Goal: Information Seeking & Learning: Learn about a topic

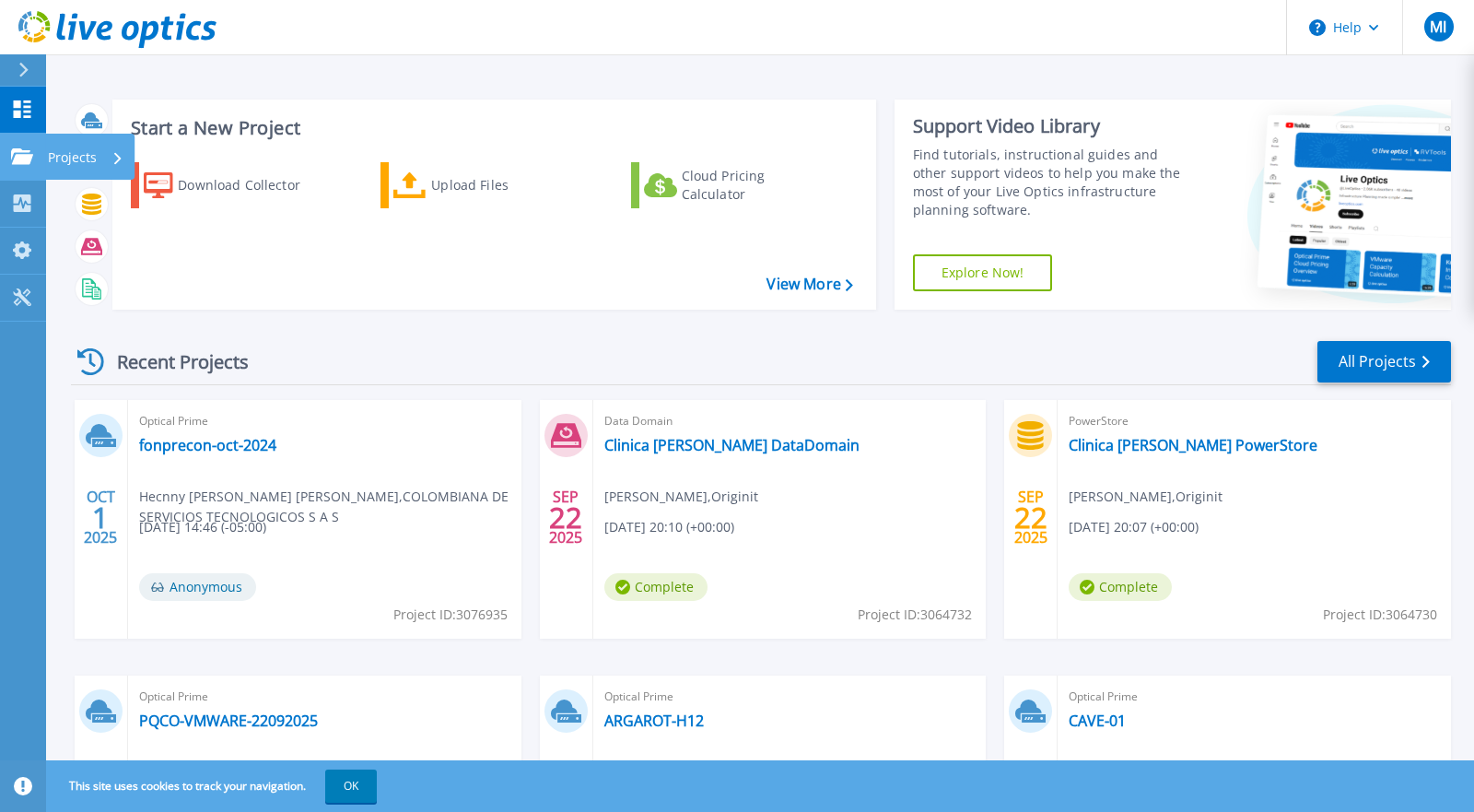
click at [36, 159] on link "Projects Projects" at bounding box center [23, 157] width 47 height 47
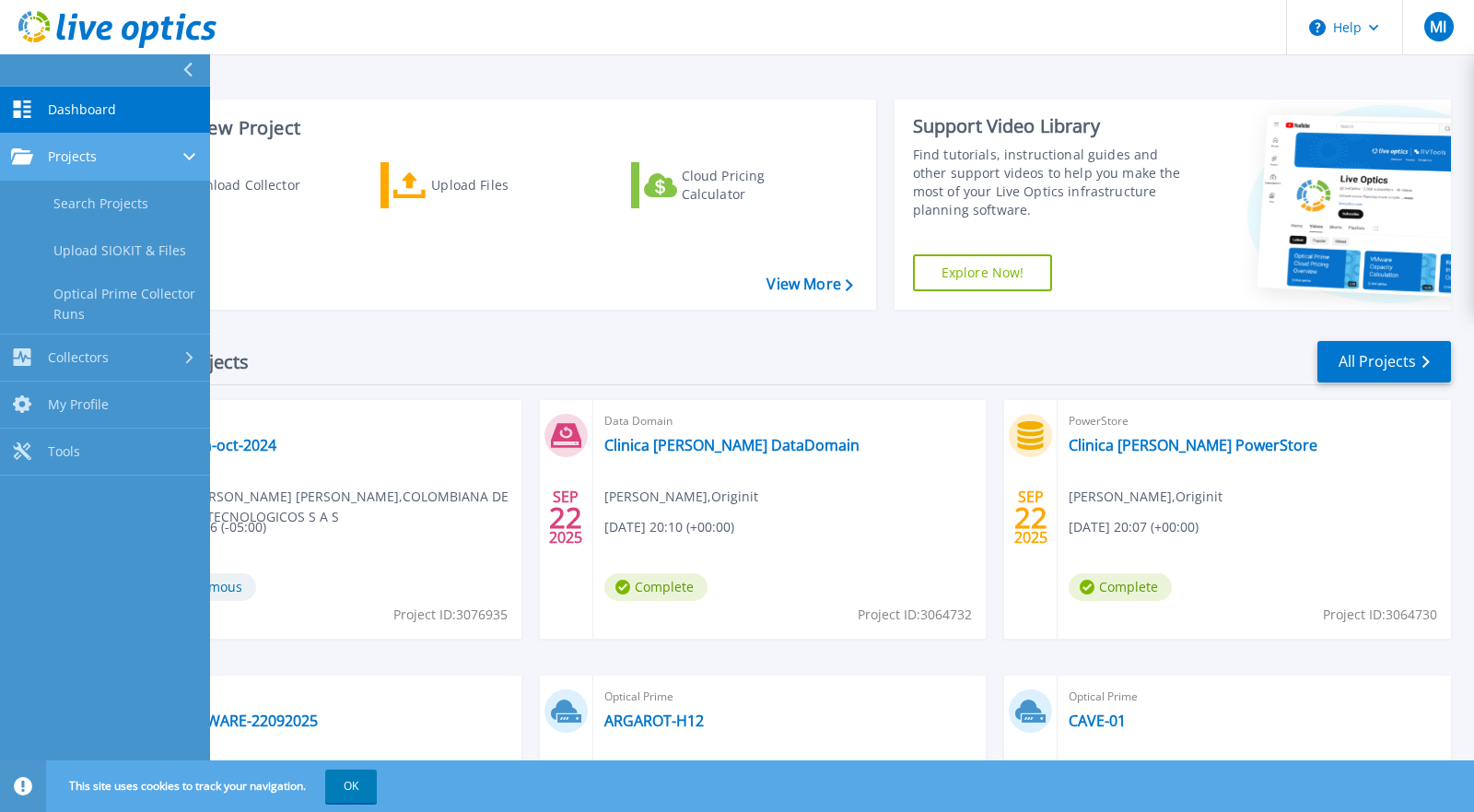
click at [65, 167] on link "Projects Projects" at bounding box center [105, 157] width 210 height 47
click at [55, 169] on link "Projects Projects" at bounding box center [105, 157] width 210 height 47
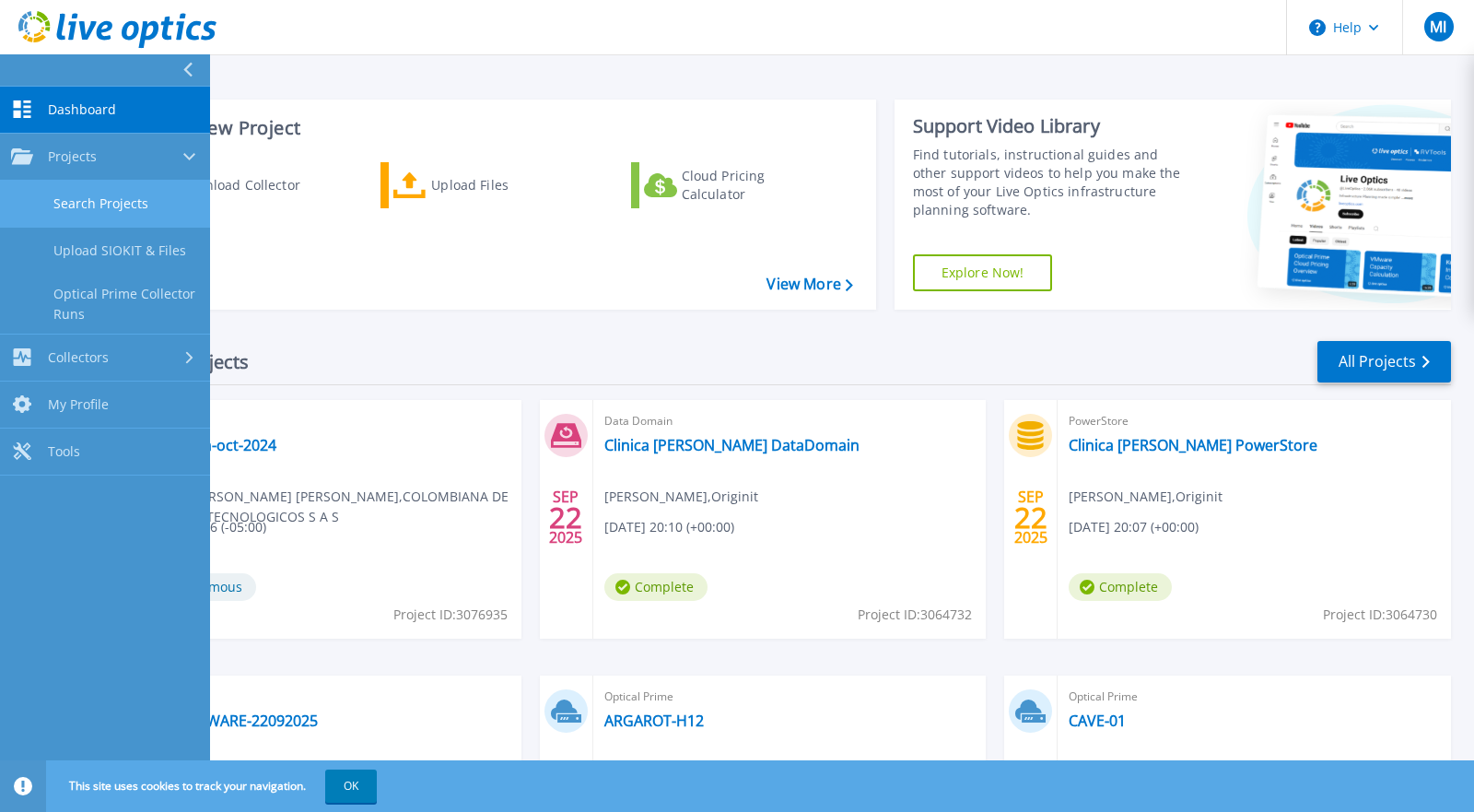
click at [62, 211] on link "Search Projects" at bounding box center [105, 203] width 210 height 47
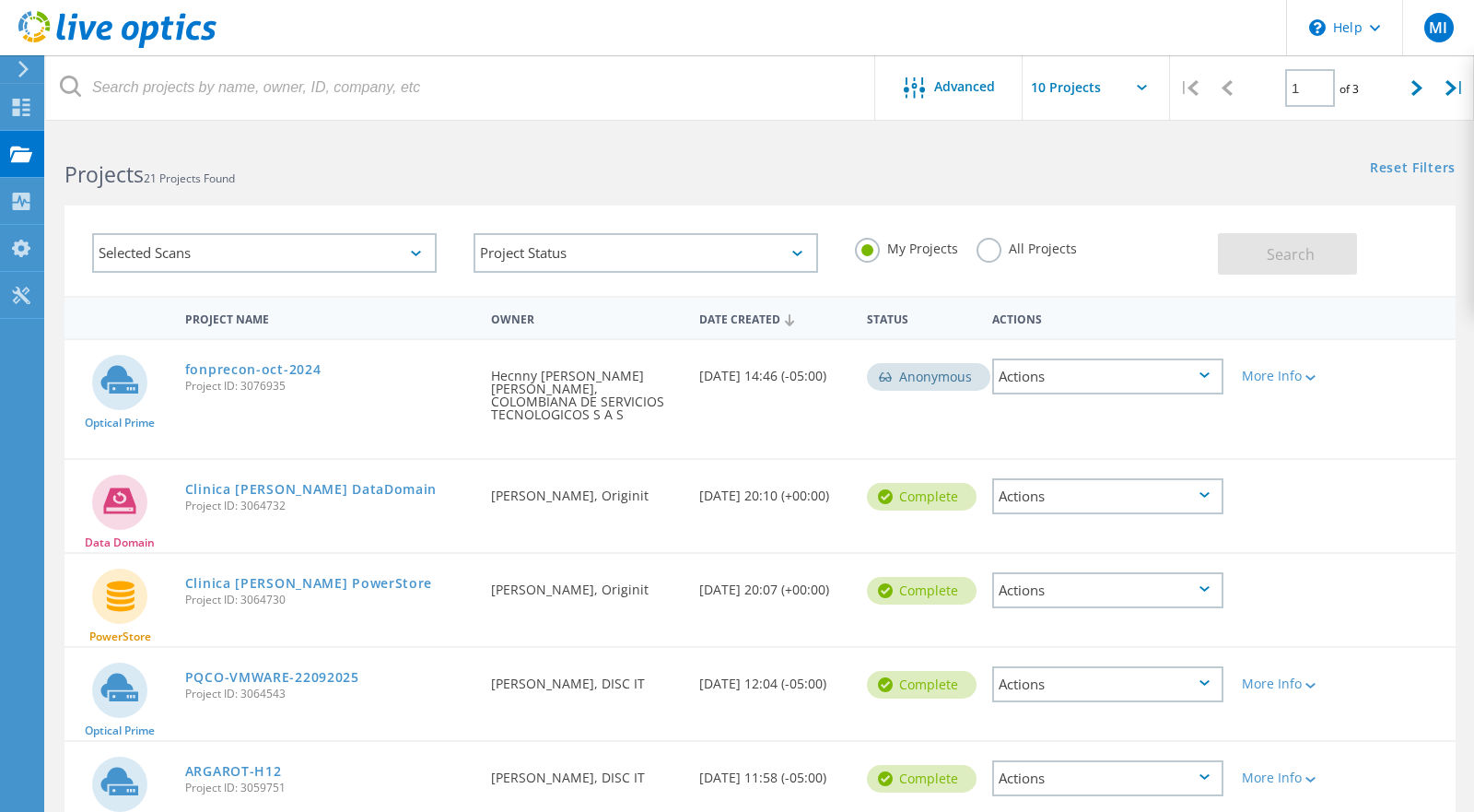
click at [205, 261] on div "Selected Scans" at bounding box center [265, 253] width 345 height 40
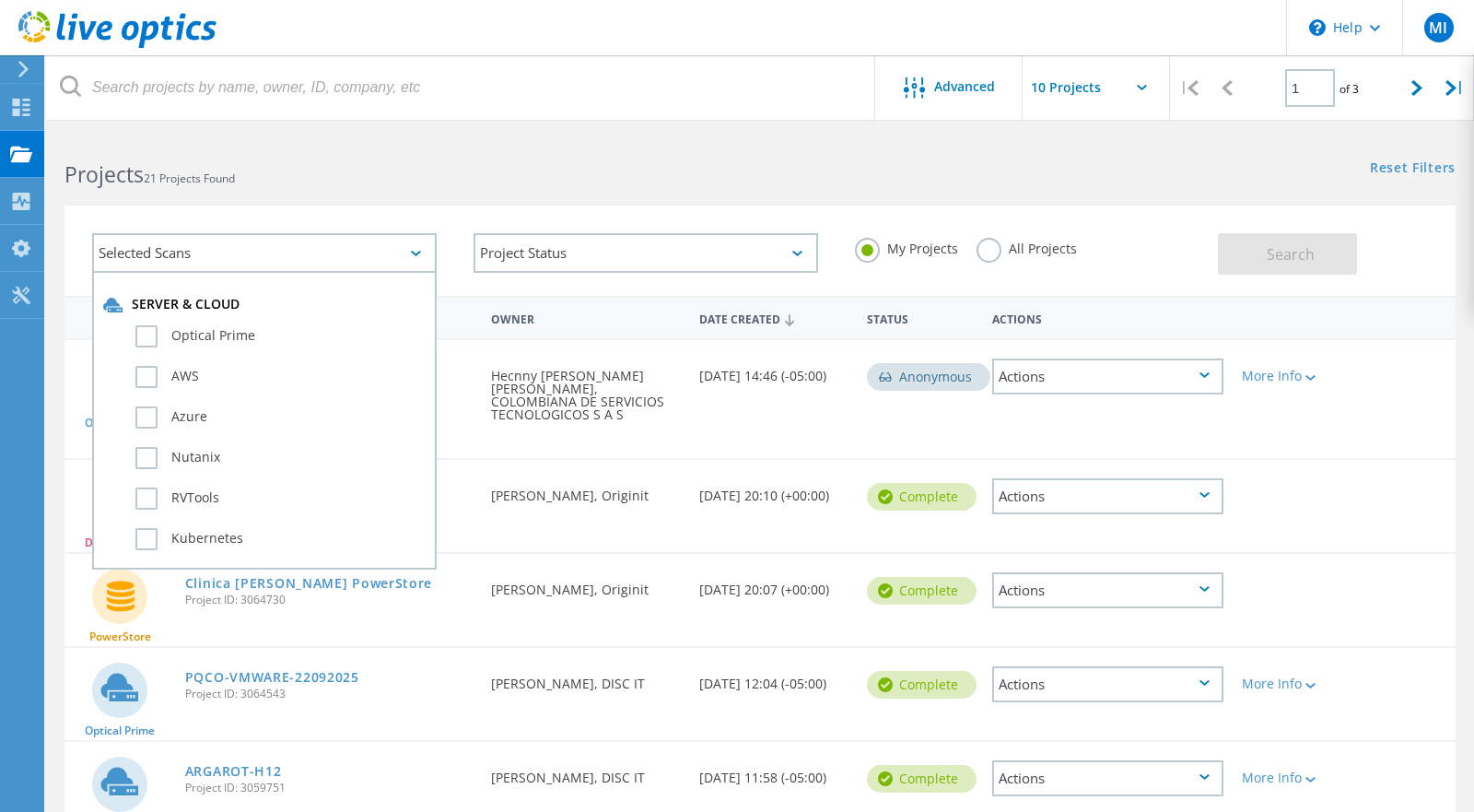
click at [141, 194] on div "Selected Scans Server & Cloud Optical Prime AWS Azure Nutanix RVTools Kubernete…" at bounding box center [761, 238] width 1428 height 113
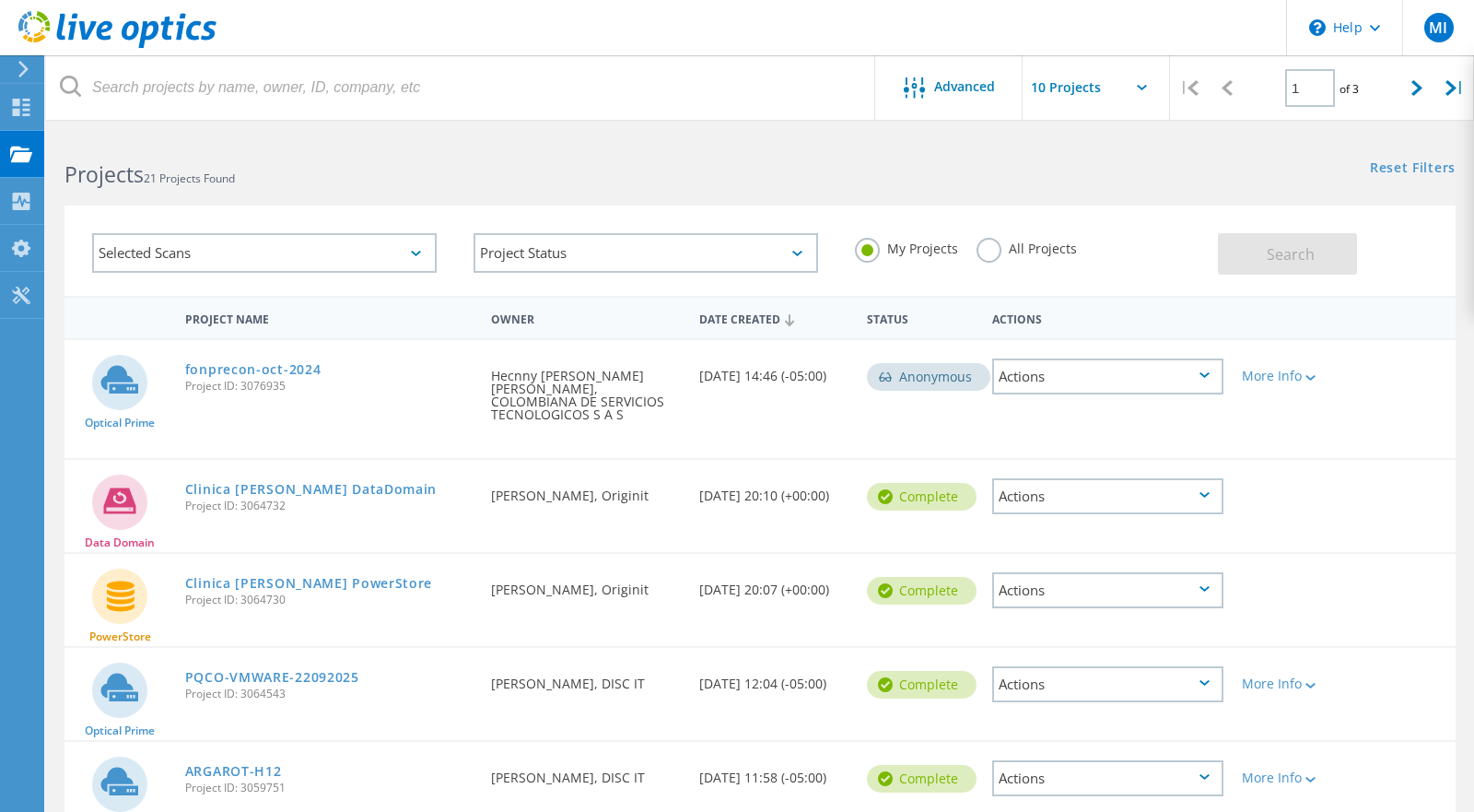
scroll to position [472, 0]
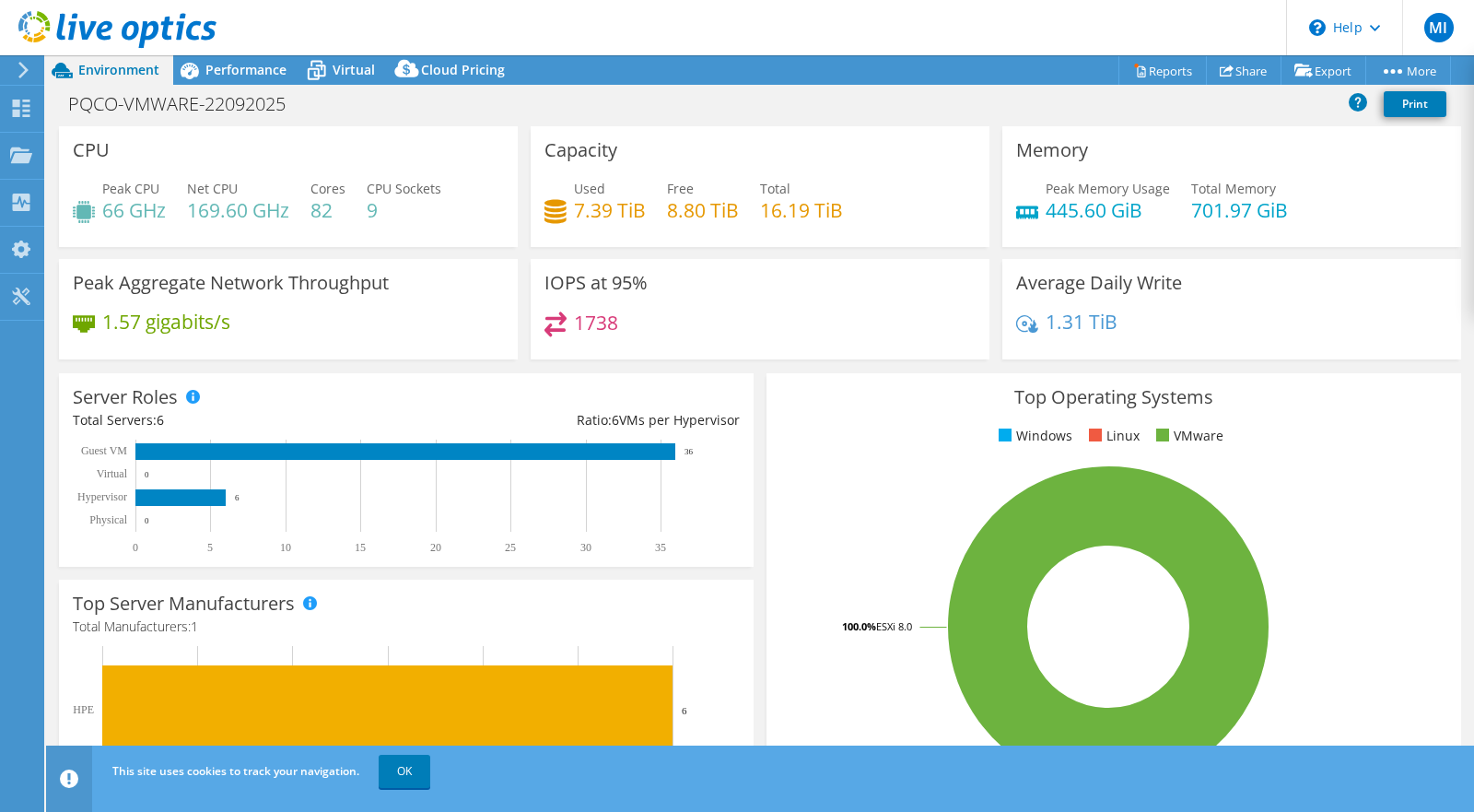
select select "USD"
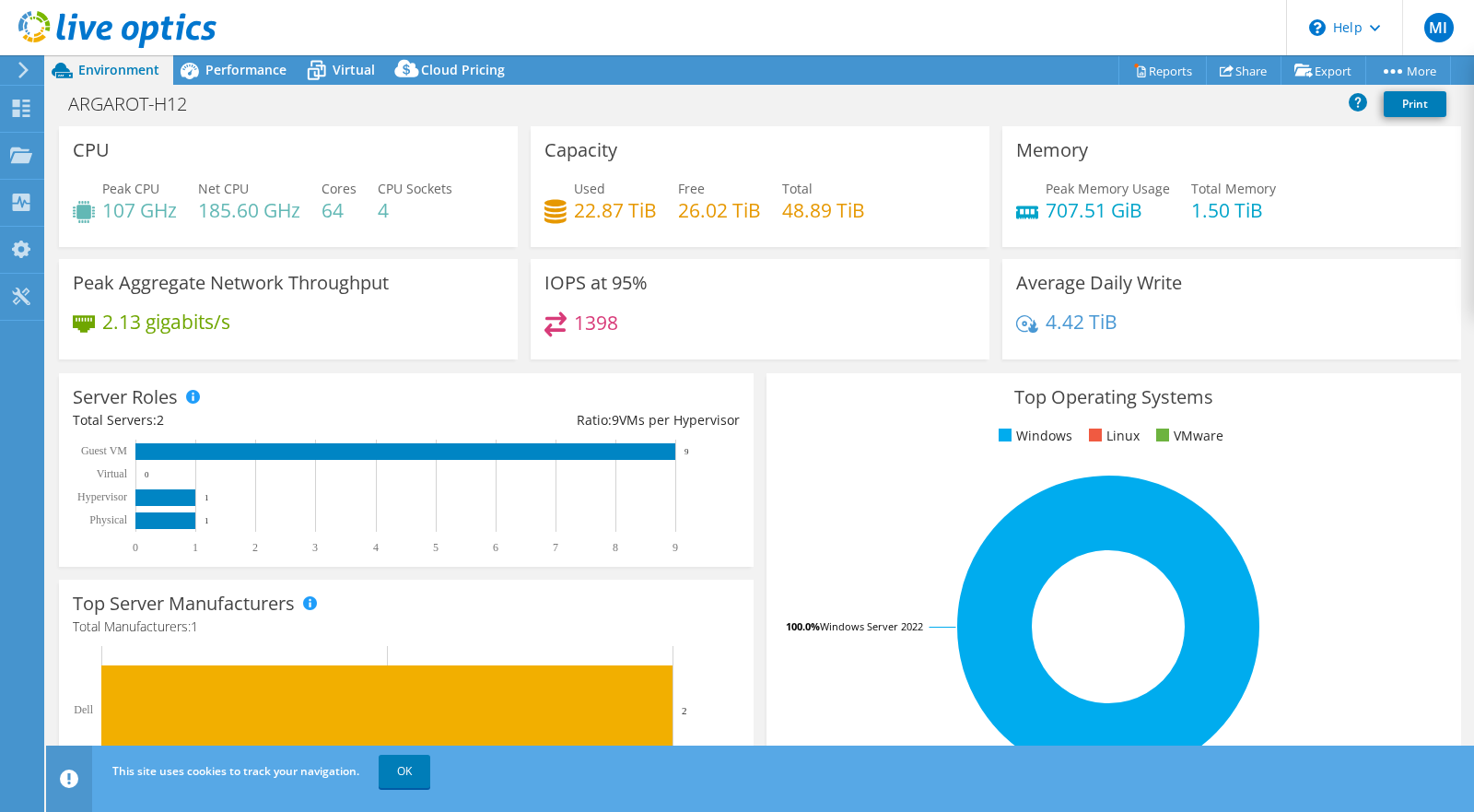
select select "USD"
click at [234, 64] on span "Performance" at bounding box center [246, 70] width 81 height 17
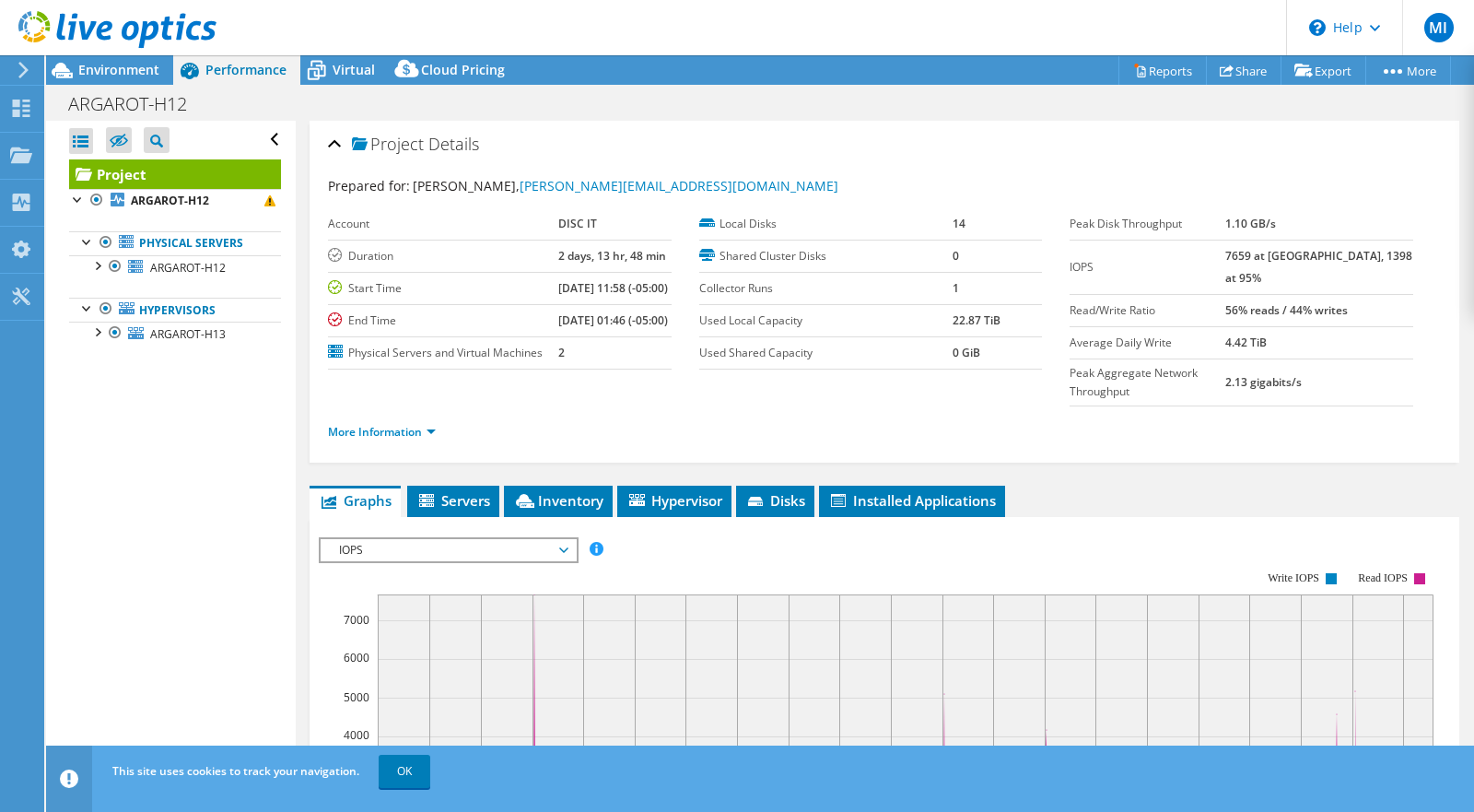
click at [86, 56] on div at bounding box center [108, 31] width 216 height 62
drag, startPoint x: 1126, startPoint y: 1, endPoint x: 83, endPoint y: 73, distance: 1045.5
click at [83, 73] on span "Environment" at bounding box center [119, 70] width 81 height 17
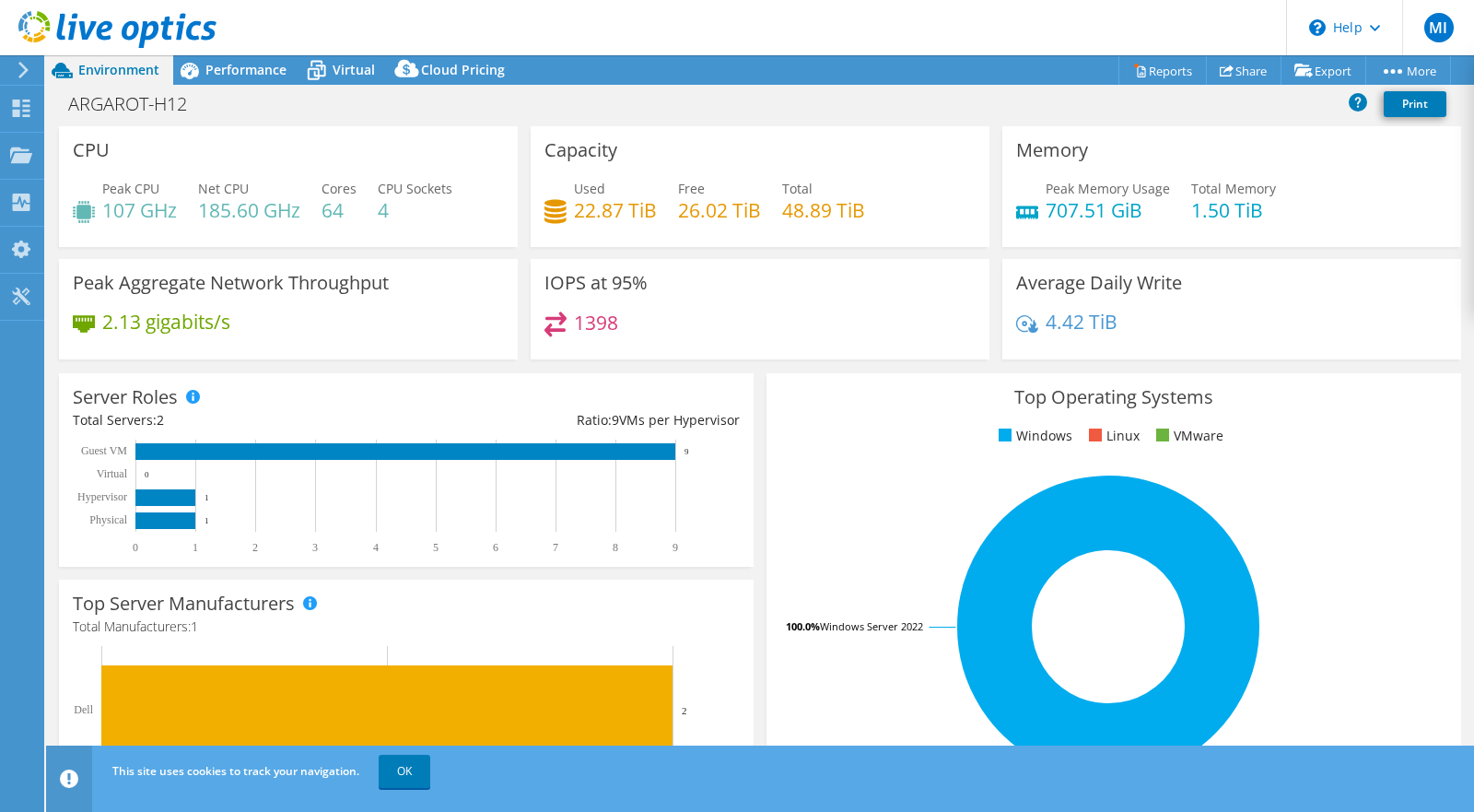
click at [242, 73] on span "Performance" at bounding box center [246, 70] width 81 height 17
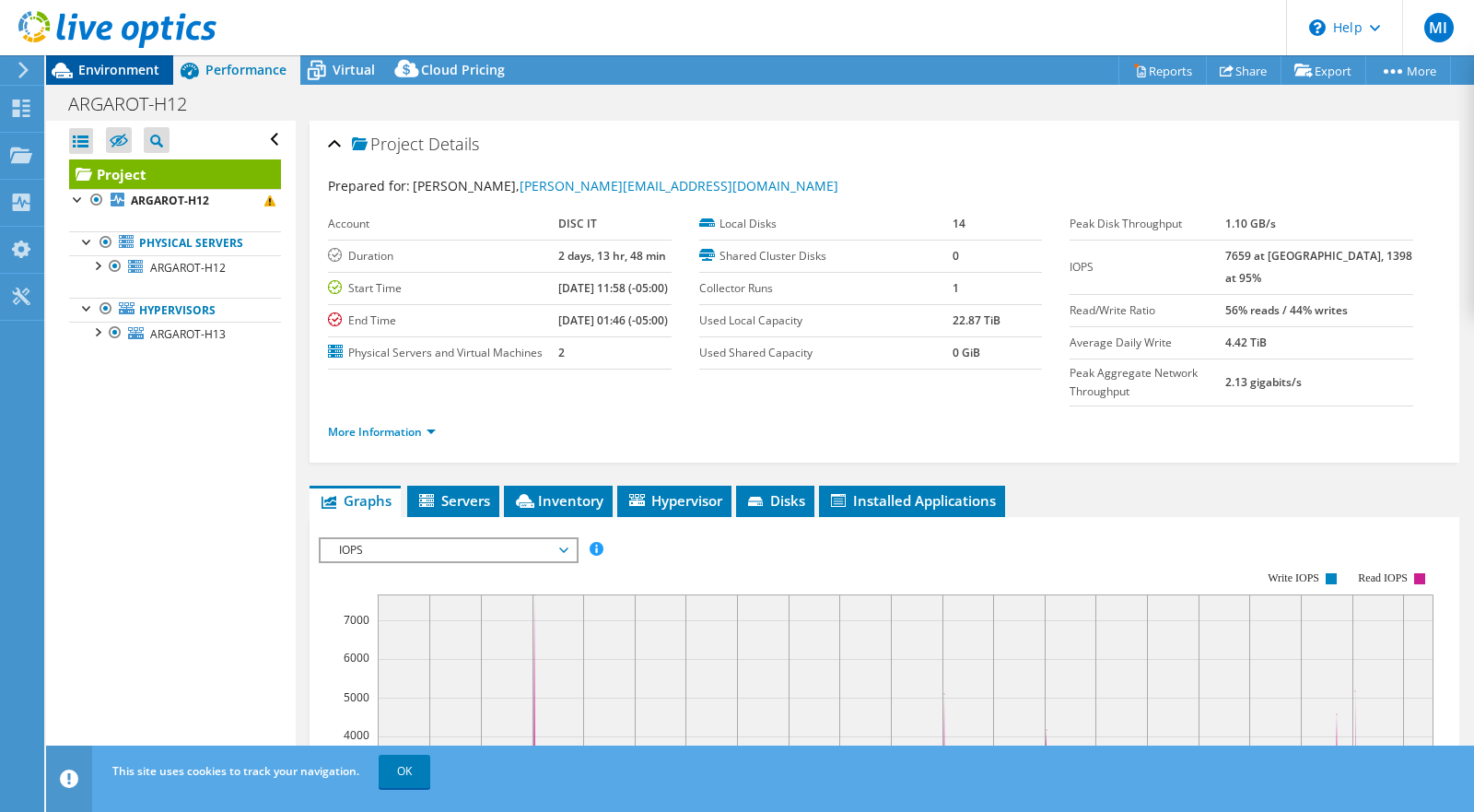
click at [572, 510] on span "Inventory" at bounding box center [558, 500] width 90 height 18
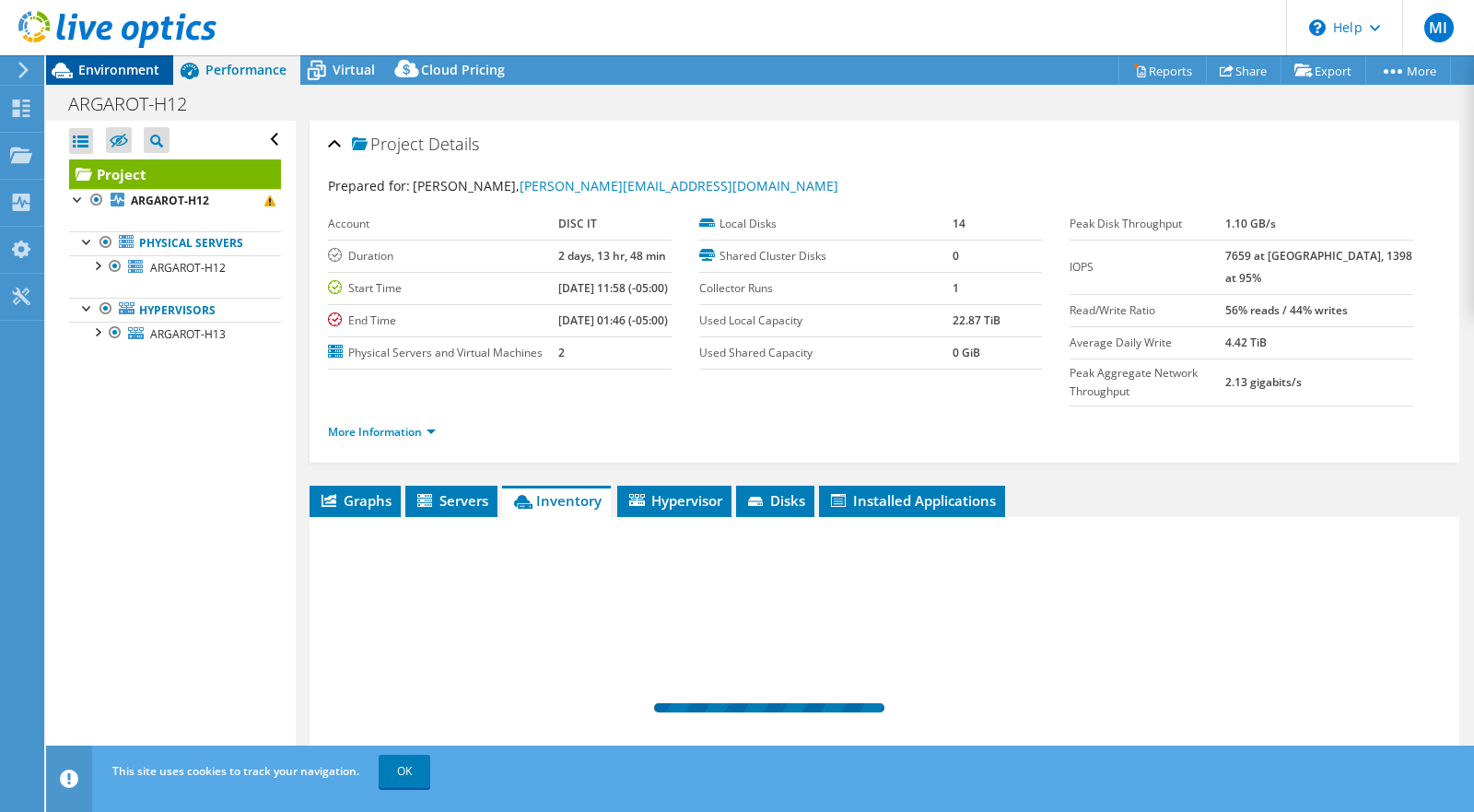
scroll to position [133, 0]
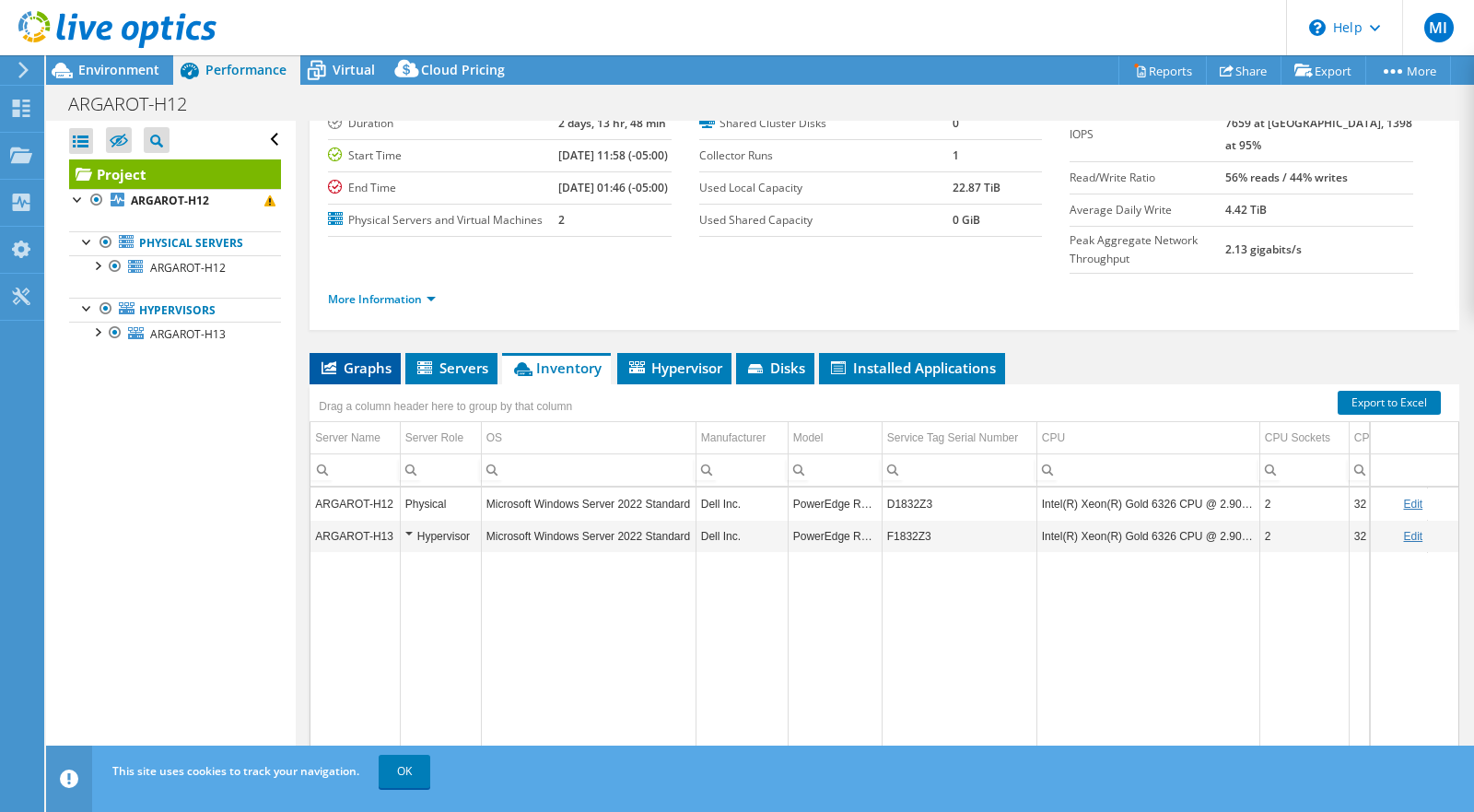
drag, startPoint x: 83, startPoint y: 73, endPoint x: 346, endPoint y: 383, distance: 406.5
click at [346, 377] on span "Graphs" at bounding box center [355, 367] width 73 height 18
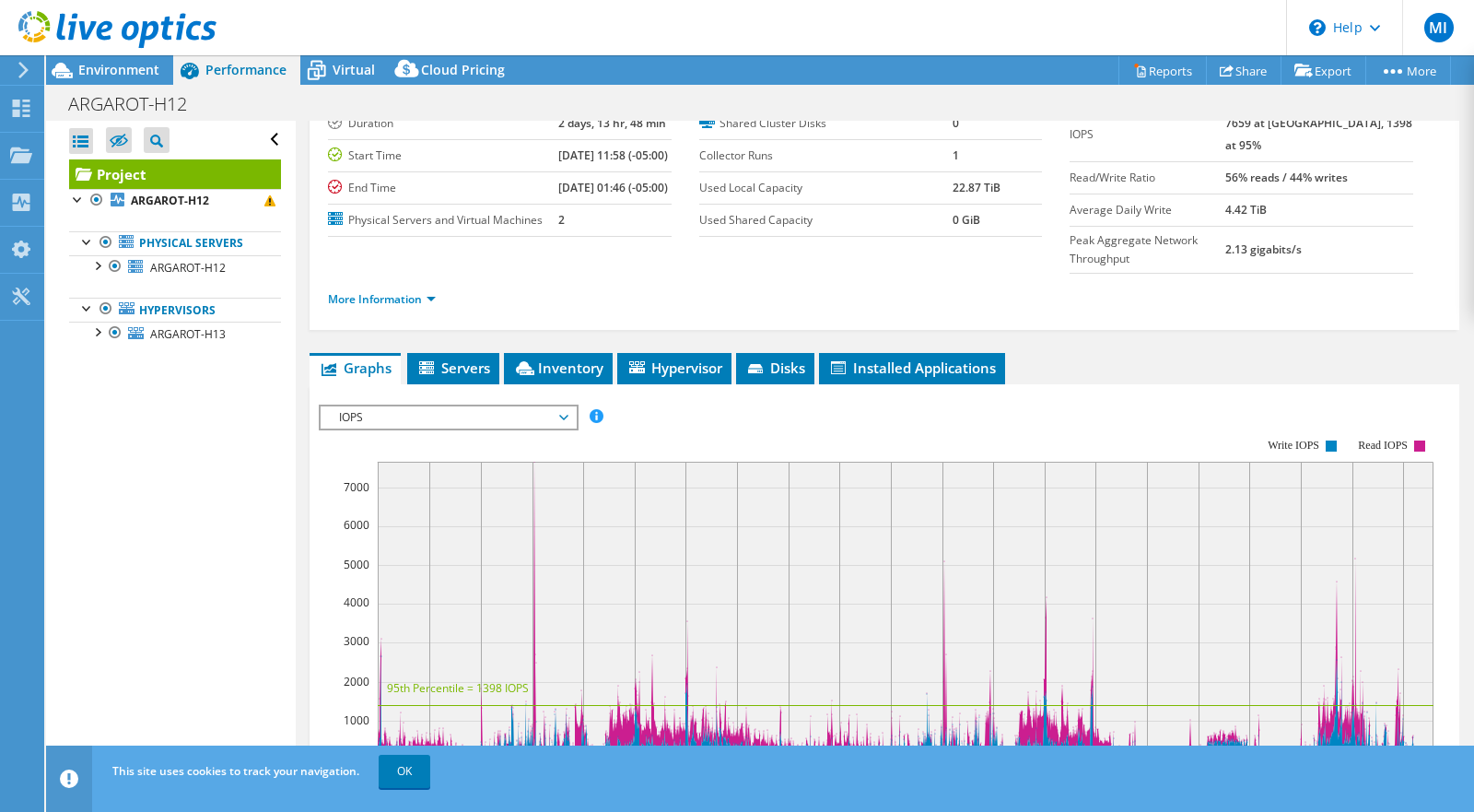
click at [71, 67] on icon at bounding box center [62, 70] width 32 height 32
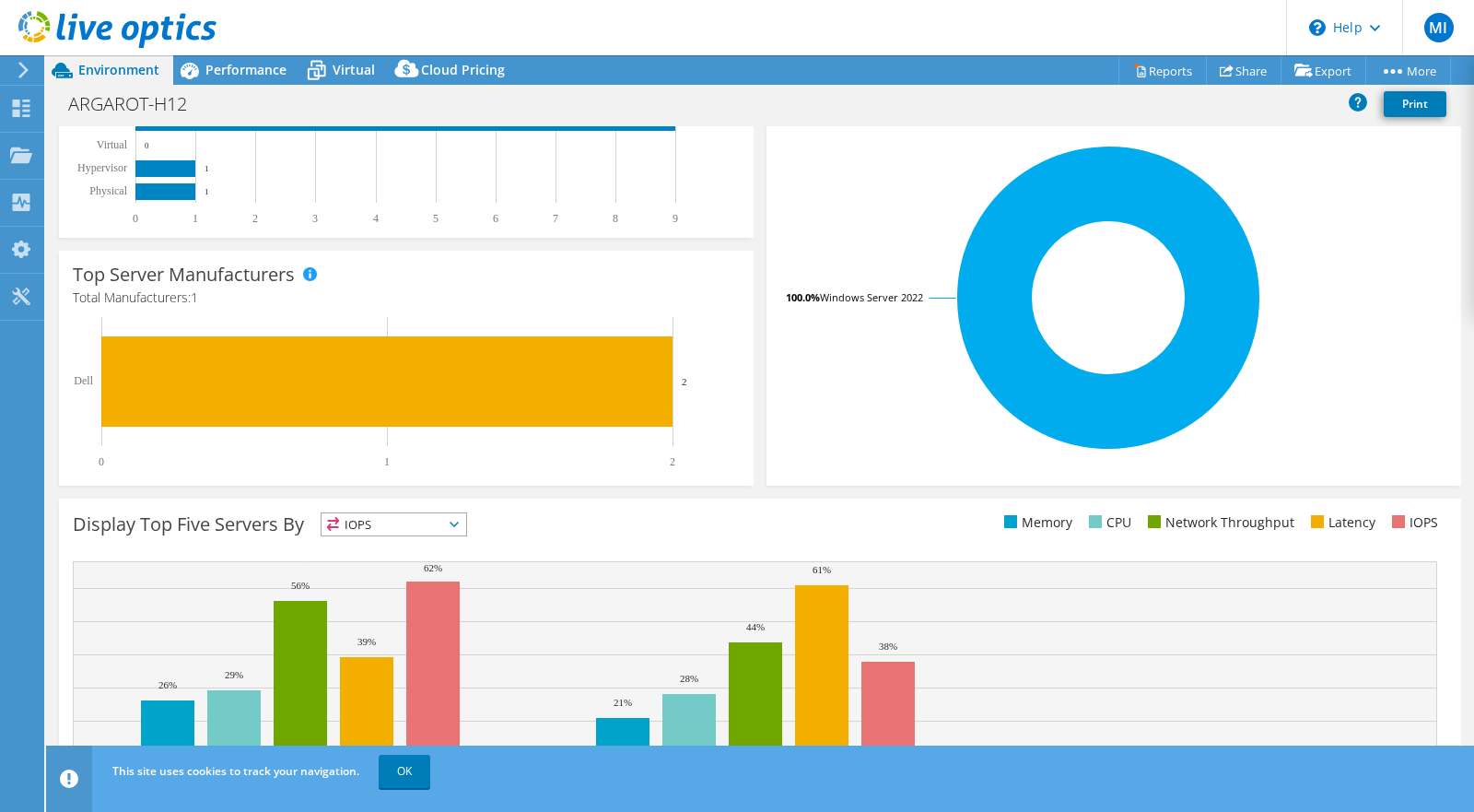
scroll to position [0, 0]
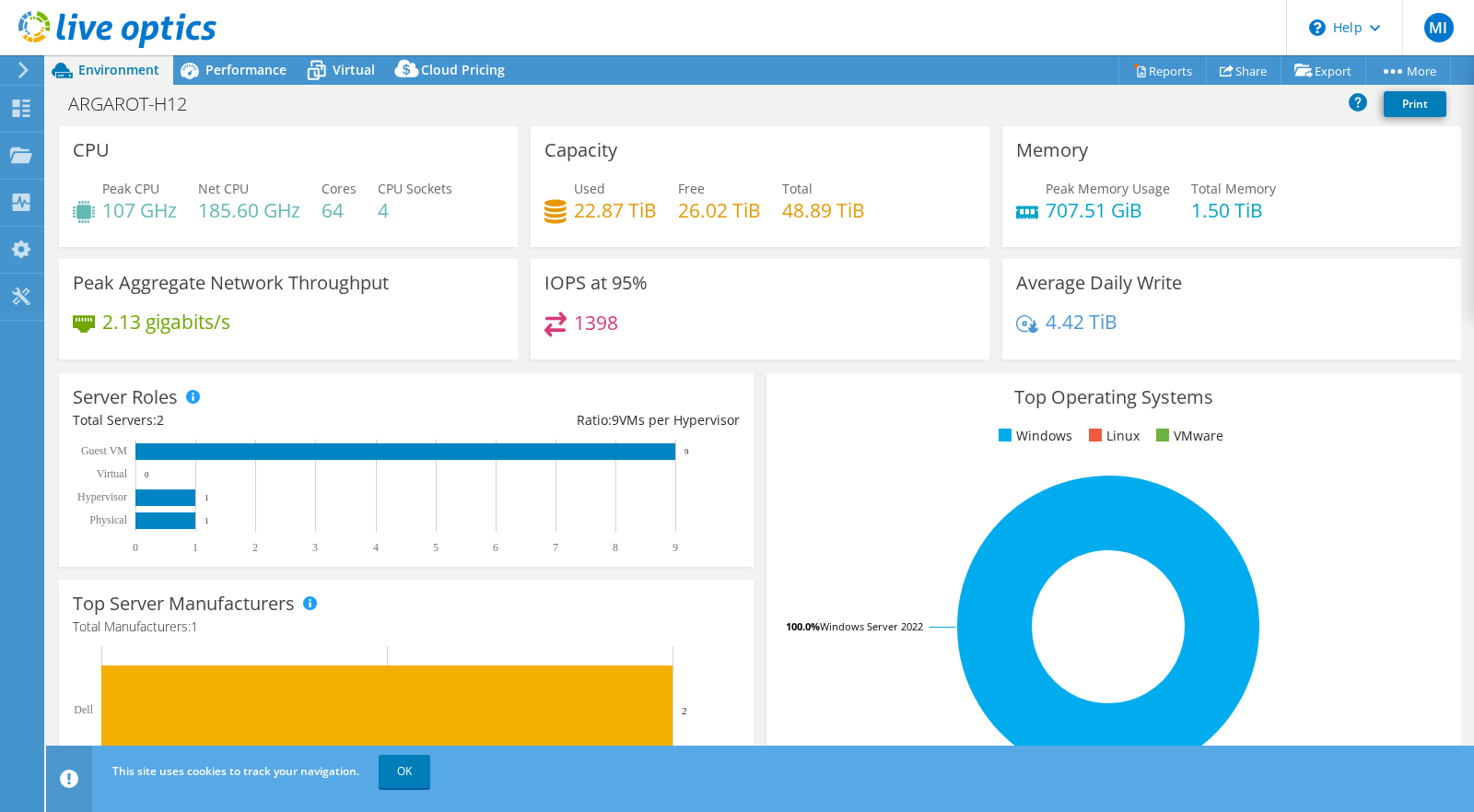
click at [220, 74] on span "Performance" at bounding box center [246, 70] width 81 height 17
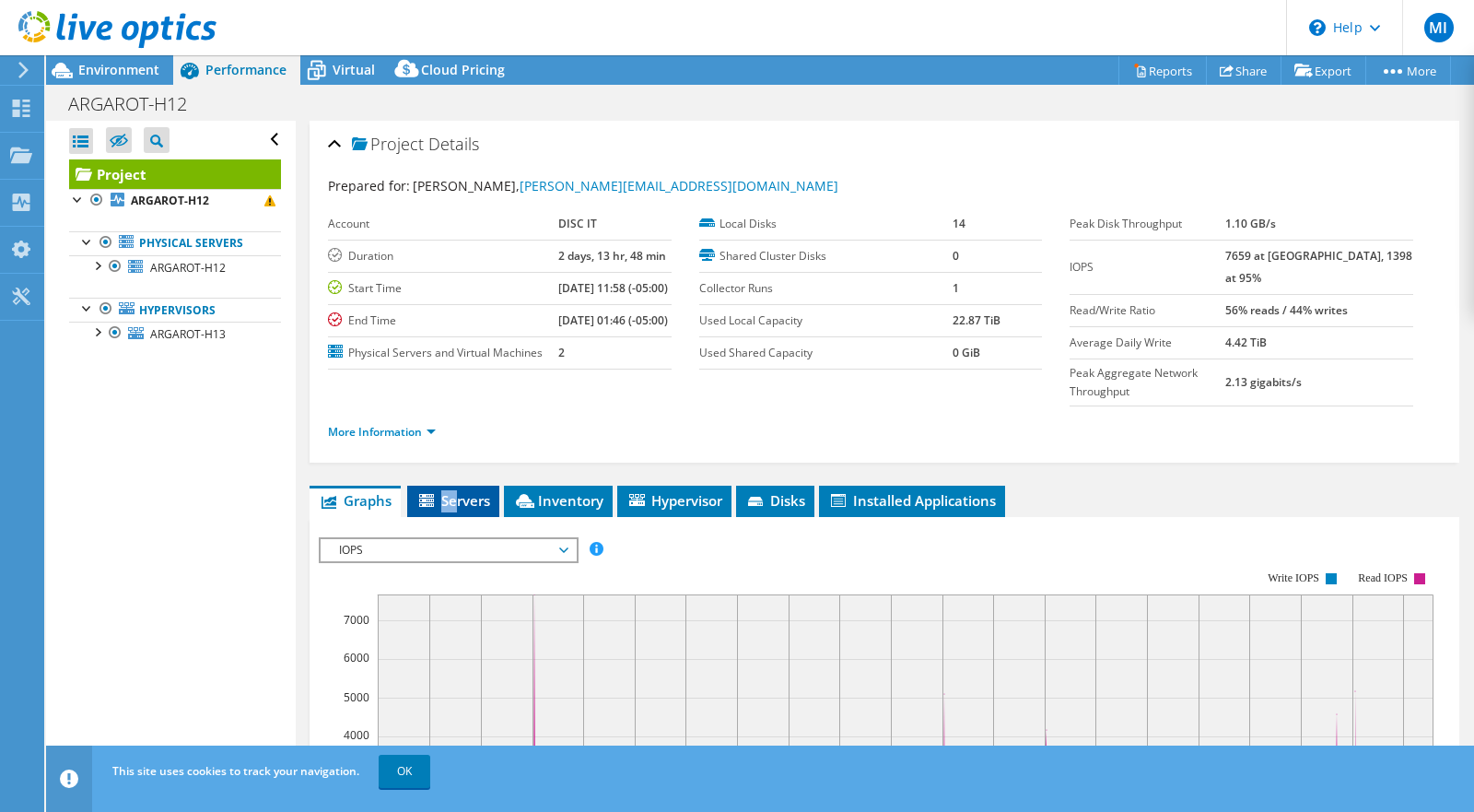
drag, startPoint x: 346, startPoint y: 383, endPoint x: 454, endPoint y: 525, distance: 178.4
click at [454, 510] on span "Servers" at bounding box center [454, 500] width 74 height 18
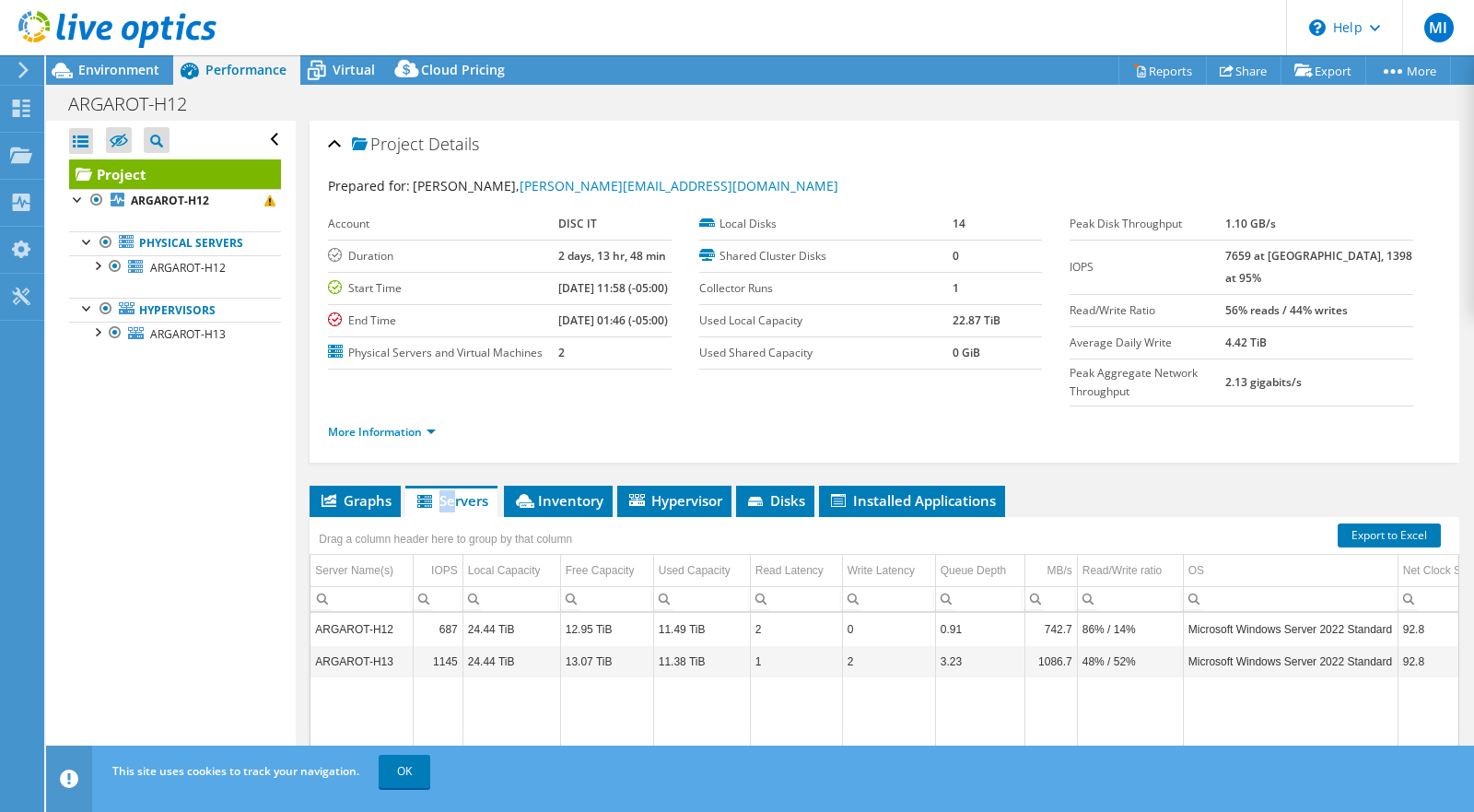
scroll to position [133, 0]
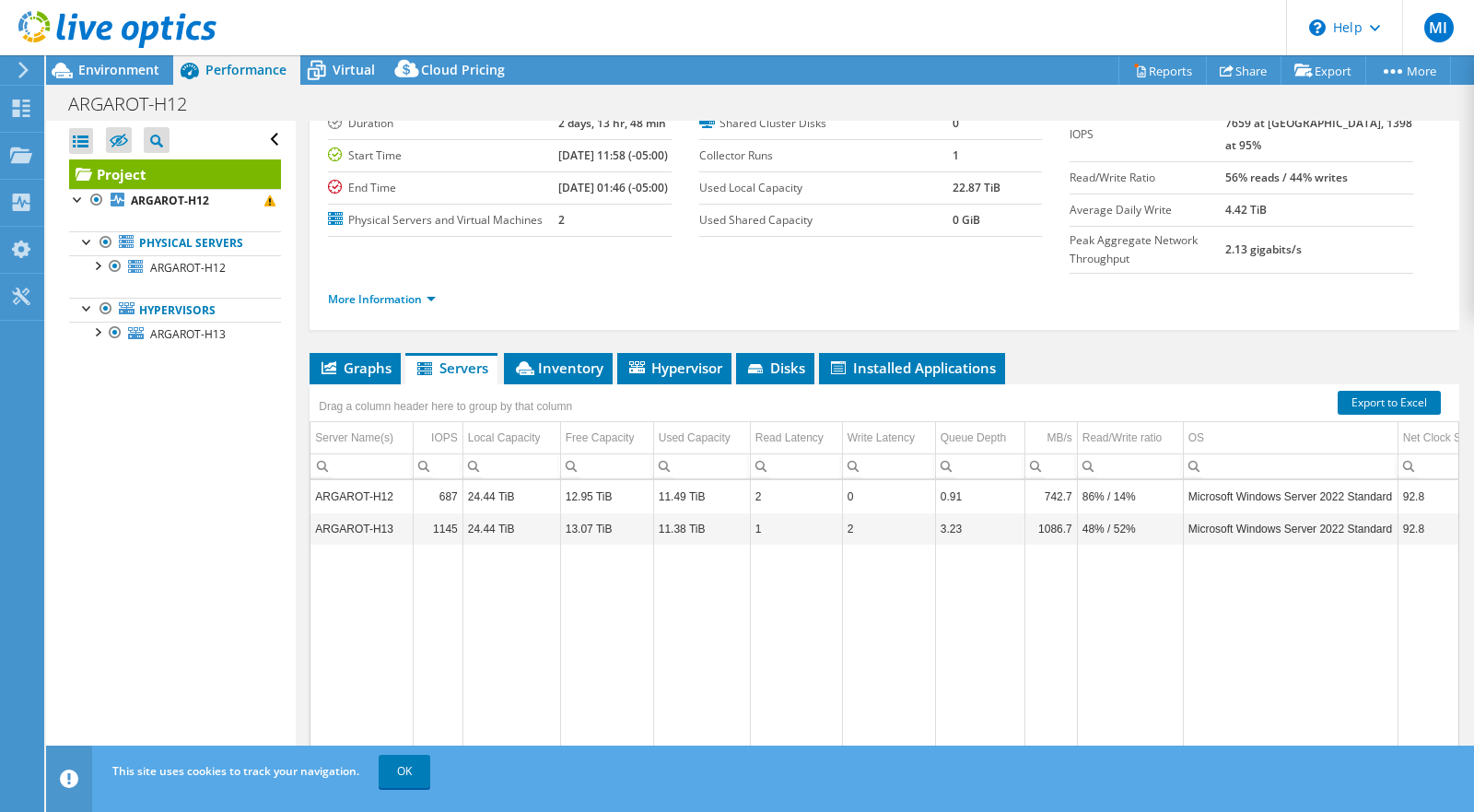
click at [545, 377] on span "Inventory" at bounding box center [558, 367] width 90 height 18
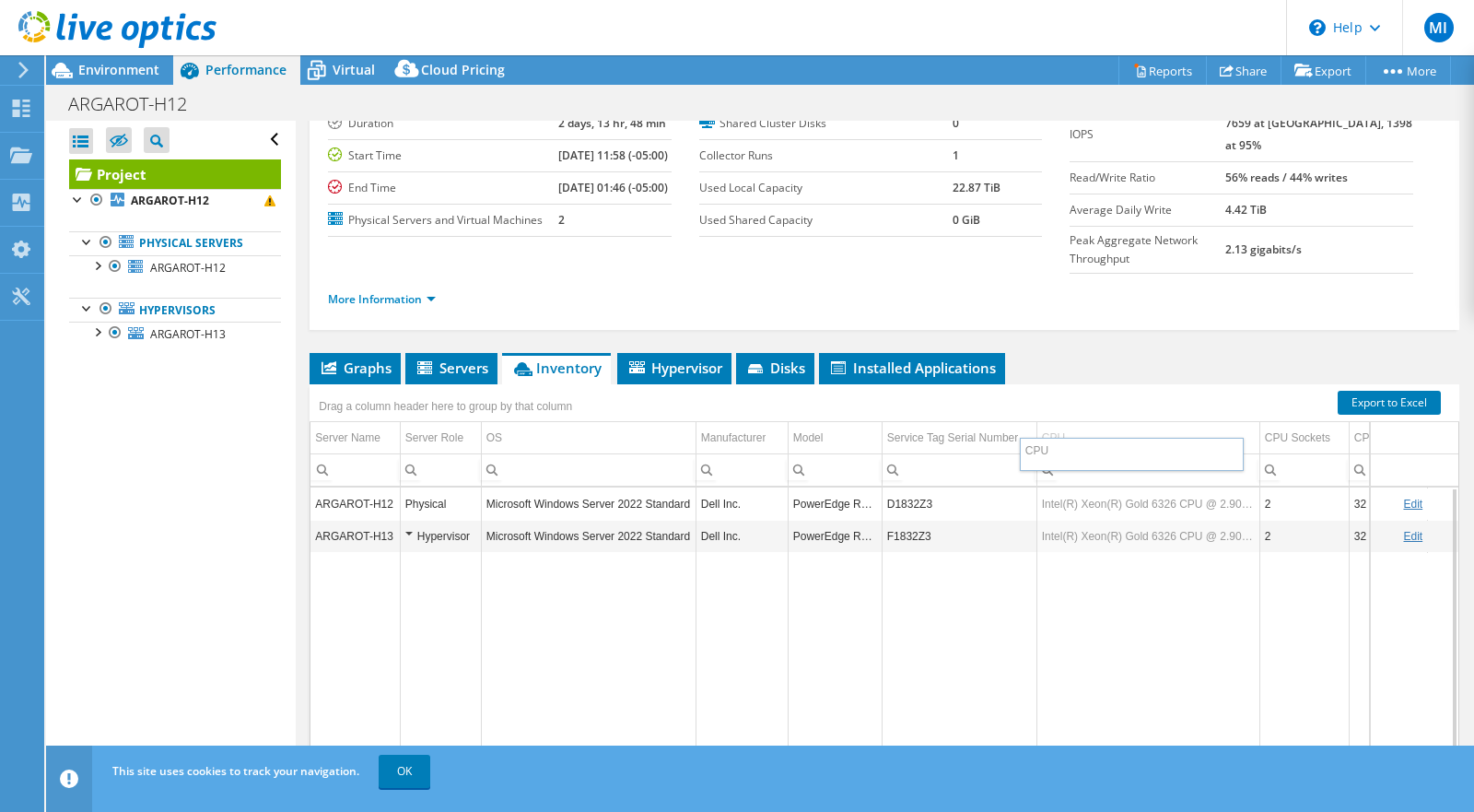
drag, startPoint x: 454, startPoint y: 525, endPoint x: 1036, endPoint y: 453, distance: 586.4
drag, startPoint x: 1036, startPoint y: 453, endPoint x: 408, endPoint y: 784, distance: 709.9
click at [408, 783] on div "This site uses cookies to track your navigation. OK" at bounding box center [794, 770] width 1373 height 51
click at [404, 776] on link "OK" at bounding box center [404, 771] width 51 height 33
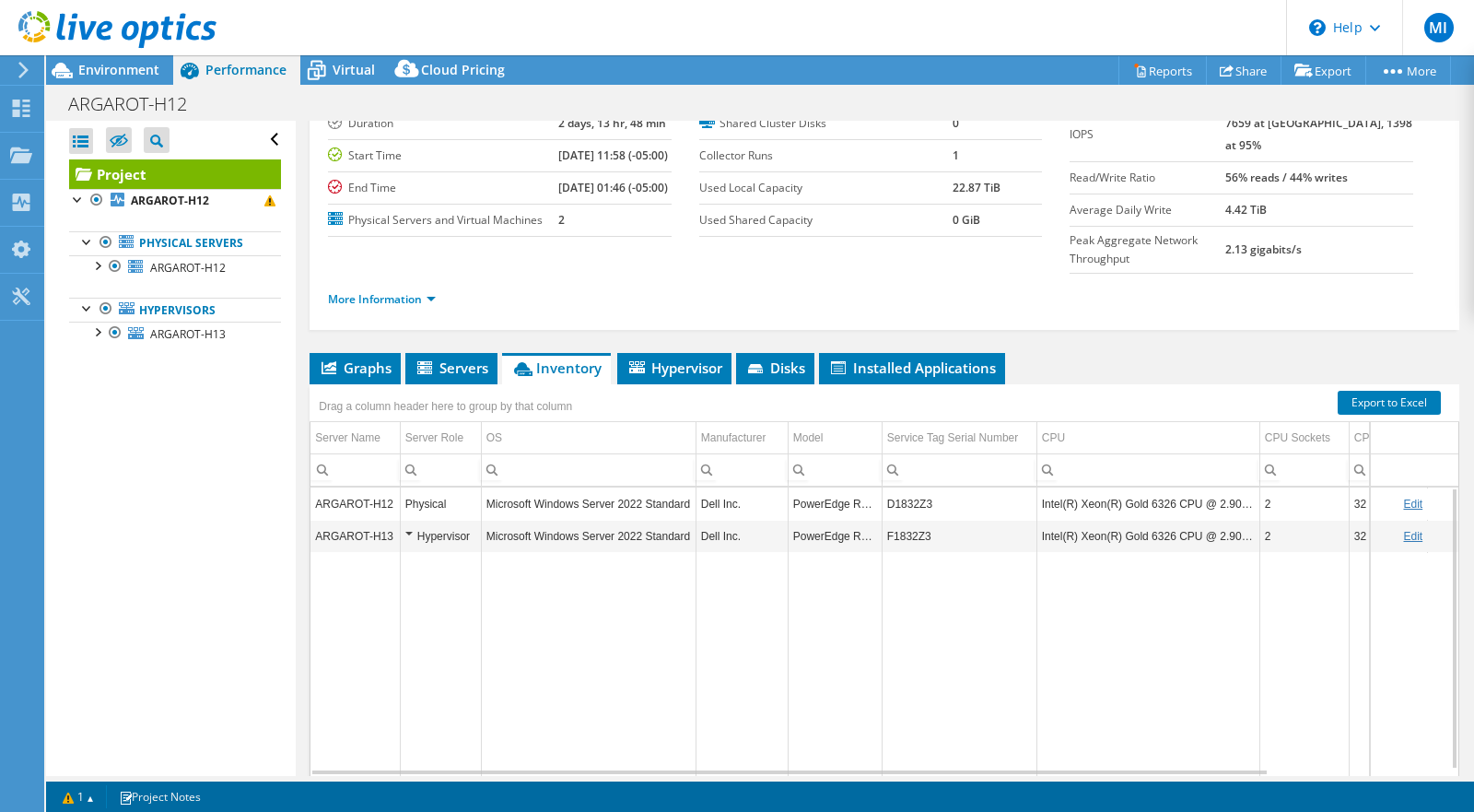
scroll to position [8, 0]
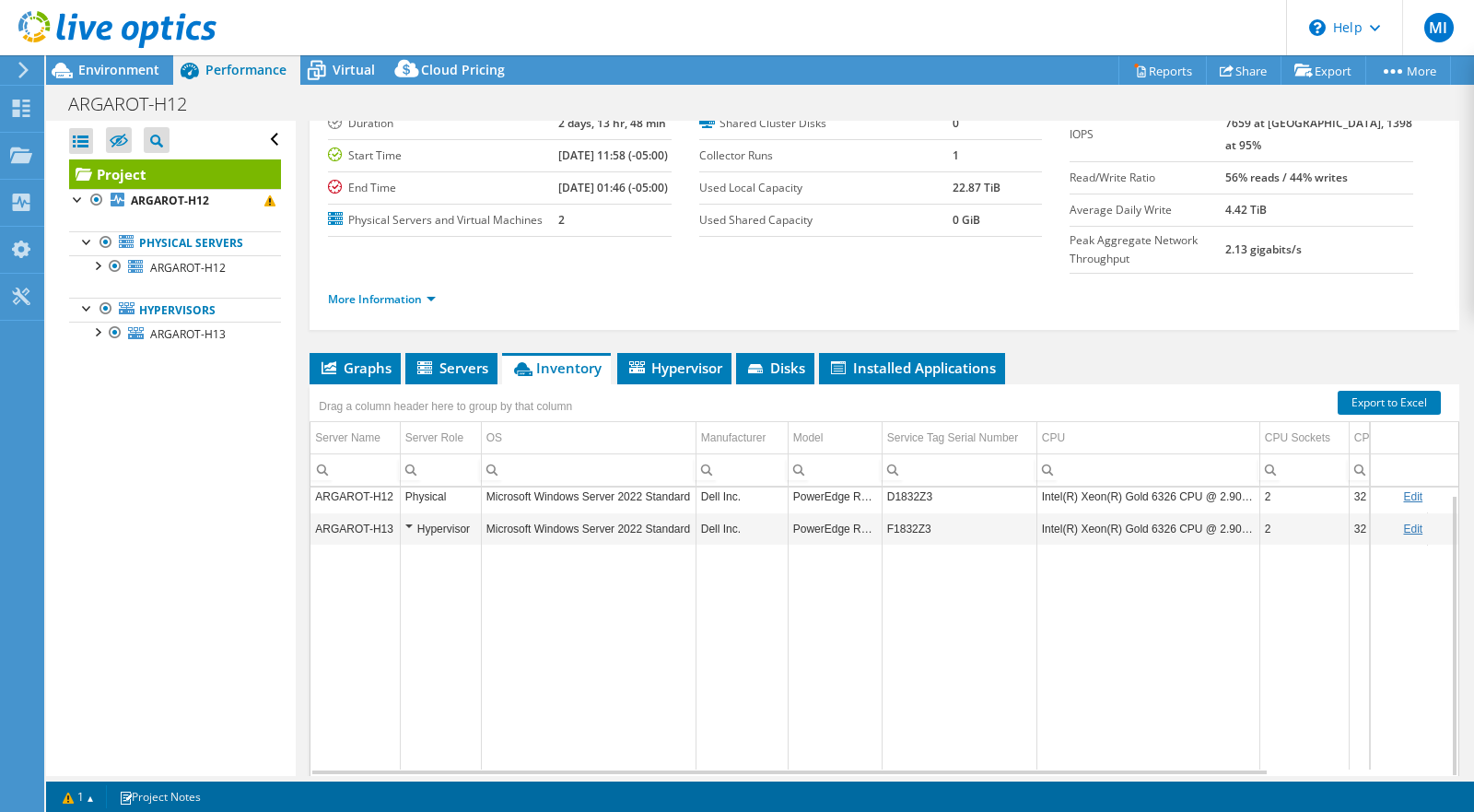
click at [659, 377] on span "Hypervisor" at bounding box center [674, 367] width 96 height 18
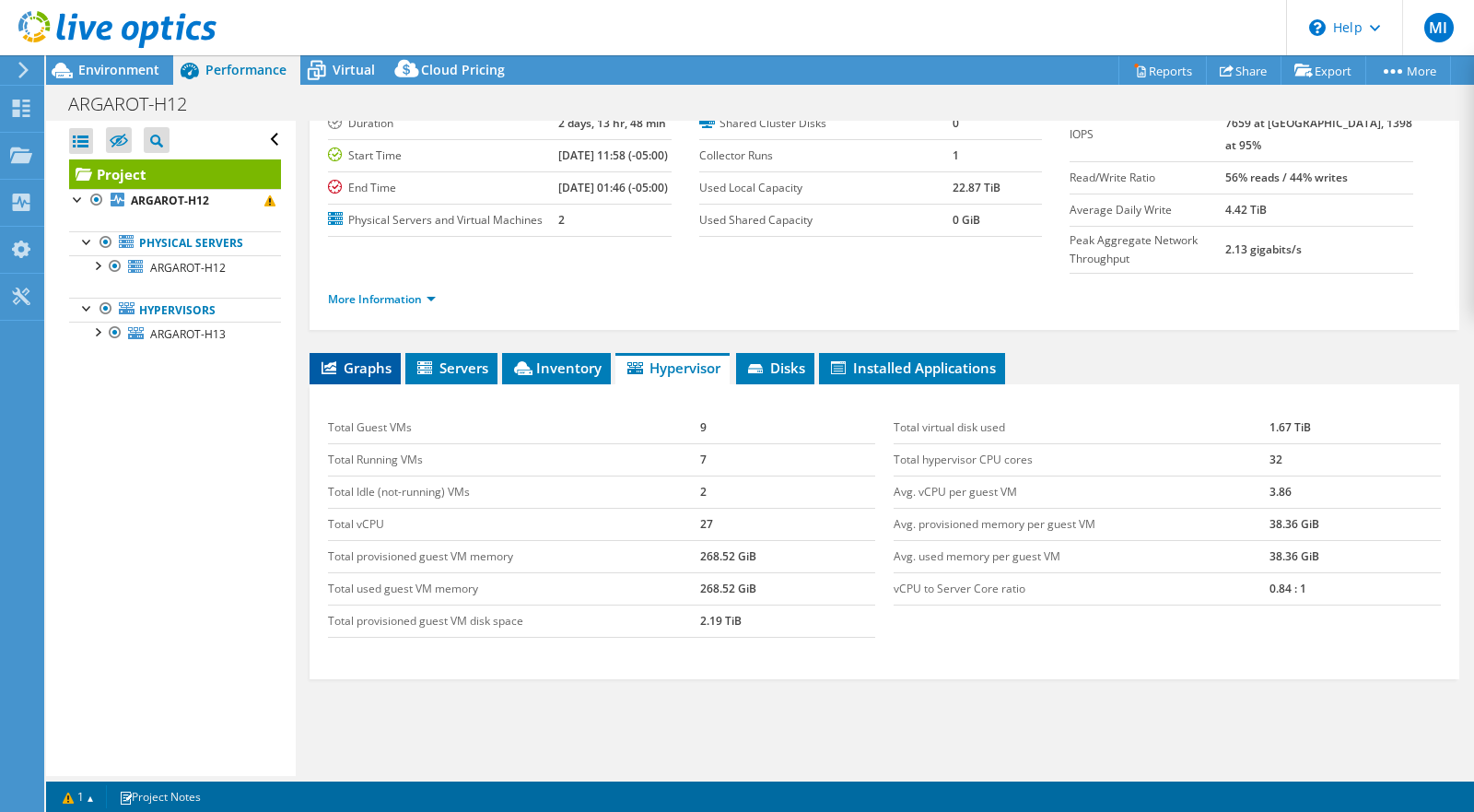
drag, startPoint x: 408, startPoint y: 784, endPoint x: 364, endPoint y: 390, distance: 396.4
click at [364, 377] on span "Graphs" at bounding box center [355, 367] width 73 height 18
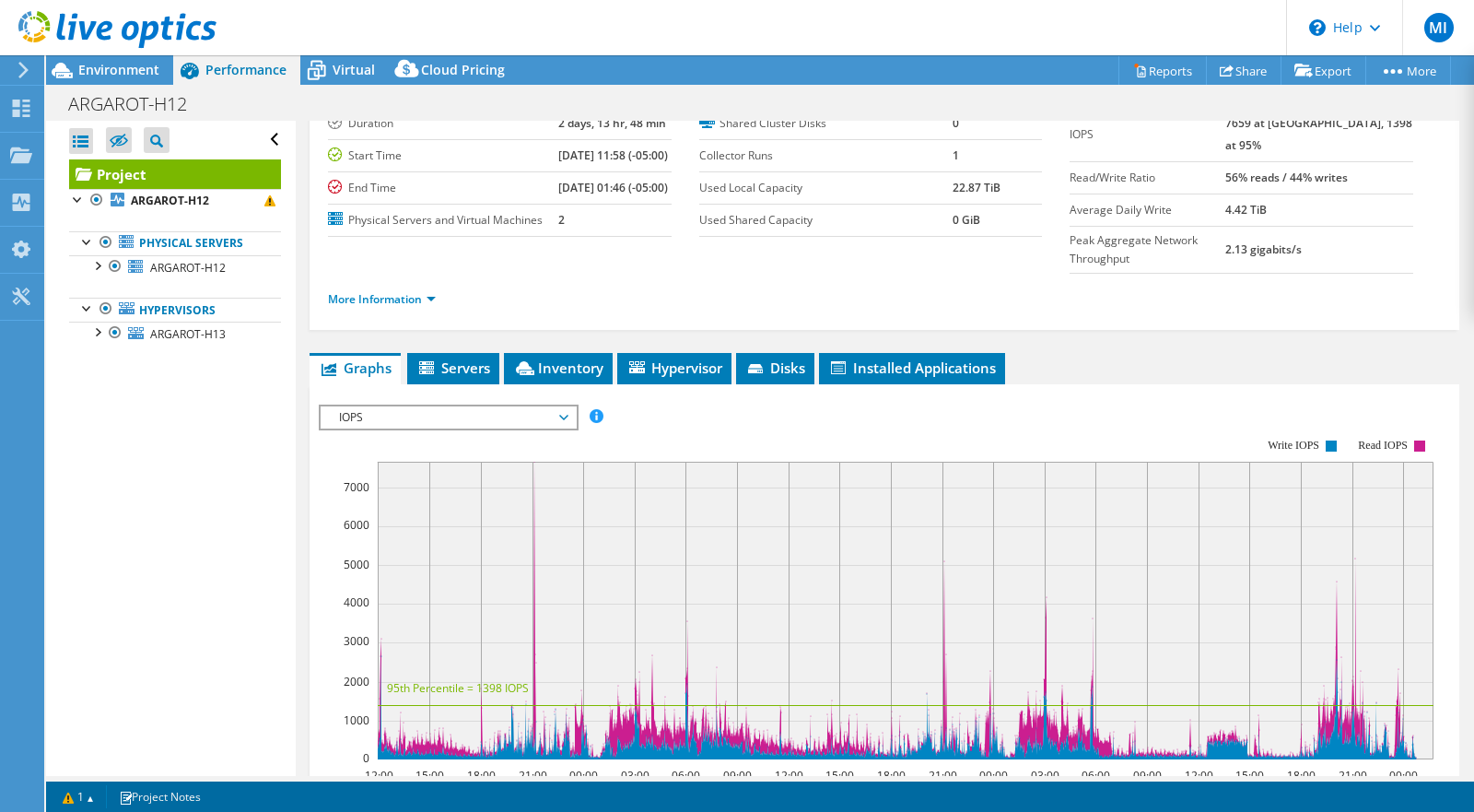
click at [903, 377] on span "Installed Applications" at bounding box center [912, 367] width 168 height 18
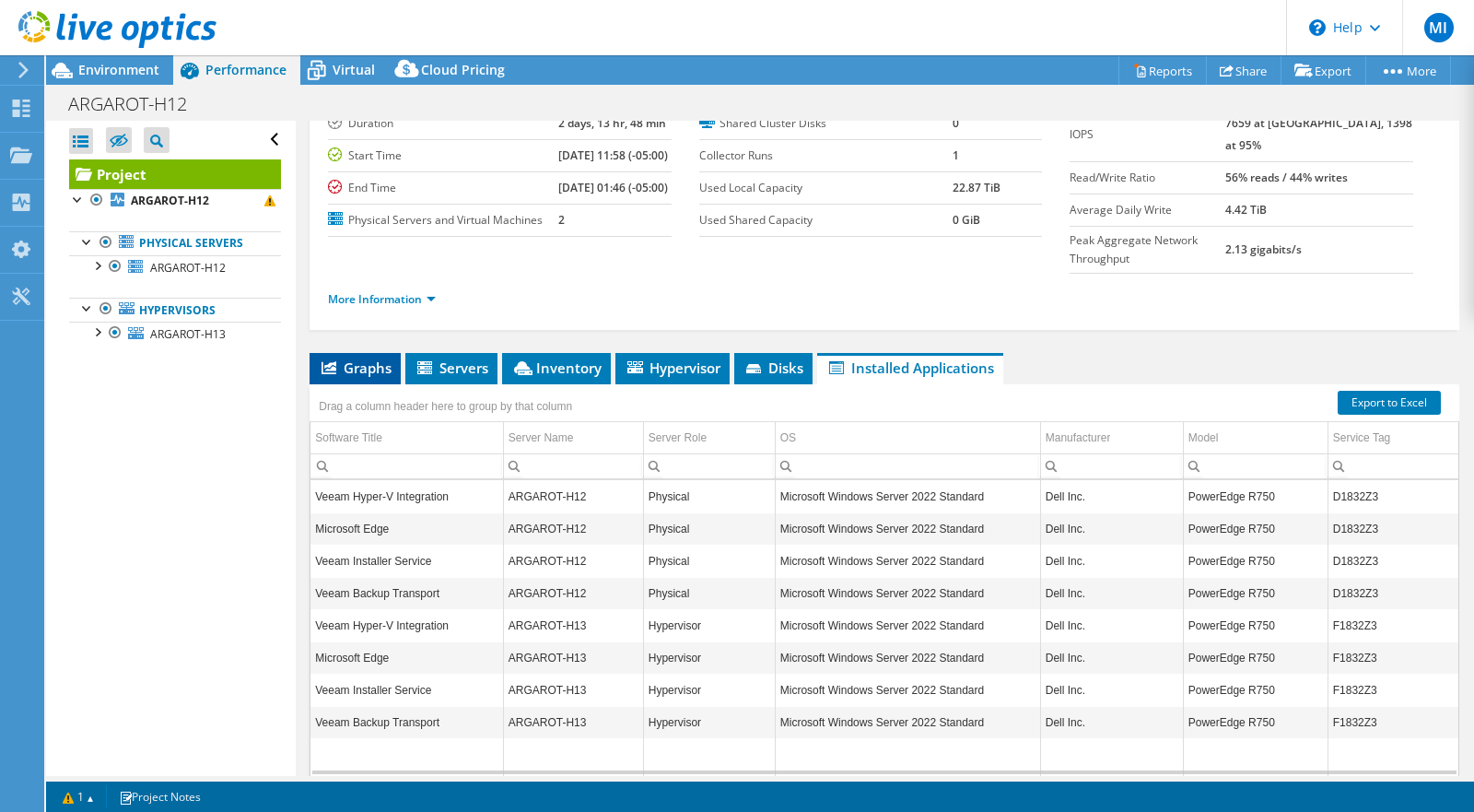
click at [781, 377] on span "Disks" at bounding box center [773, 367] width 60 height 18
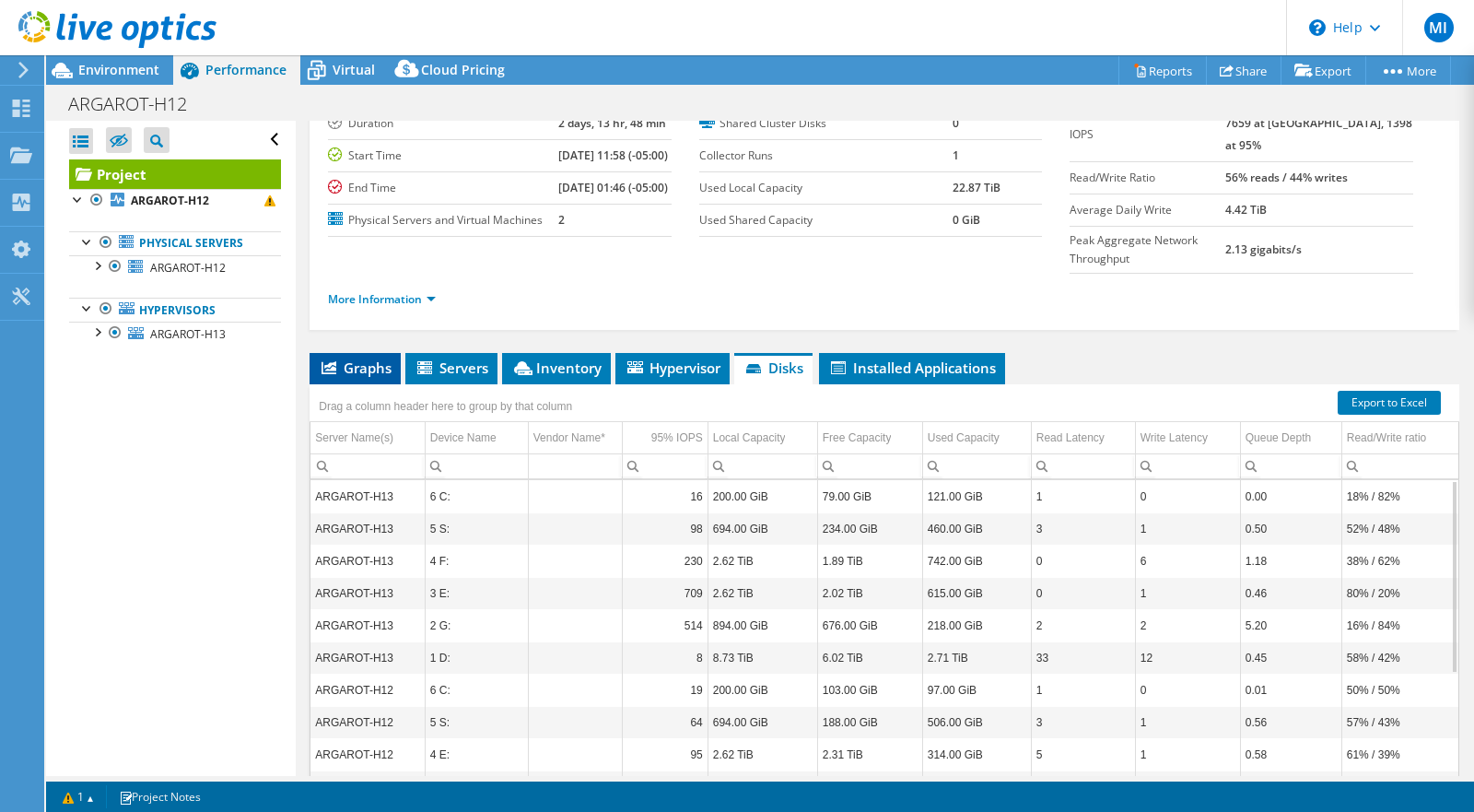
click at [365, 377] on span "Graphs" at bounding box center [355, 367] width 73 height 18
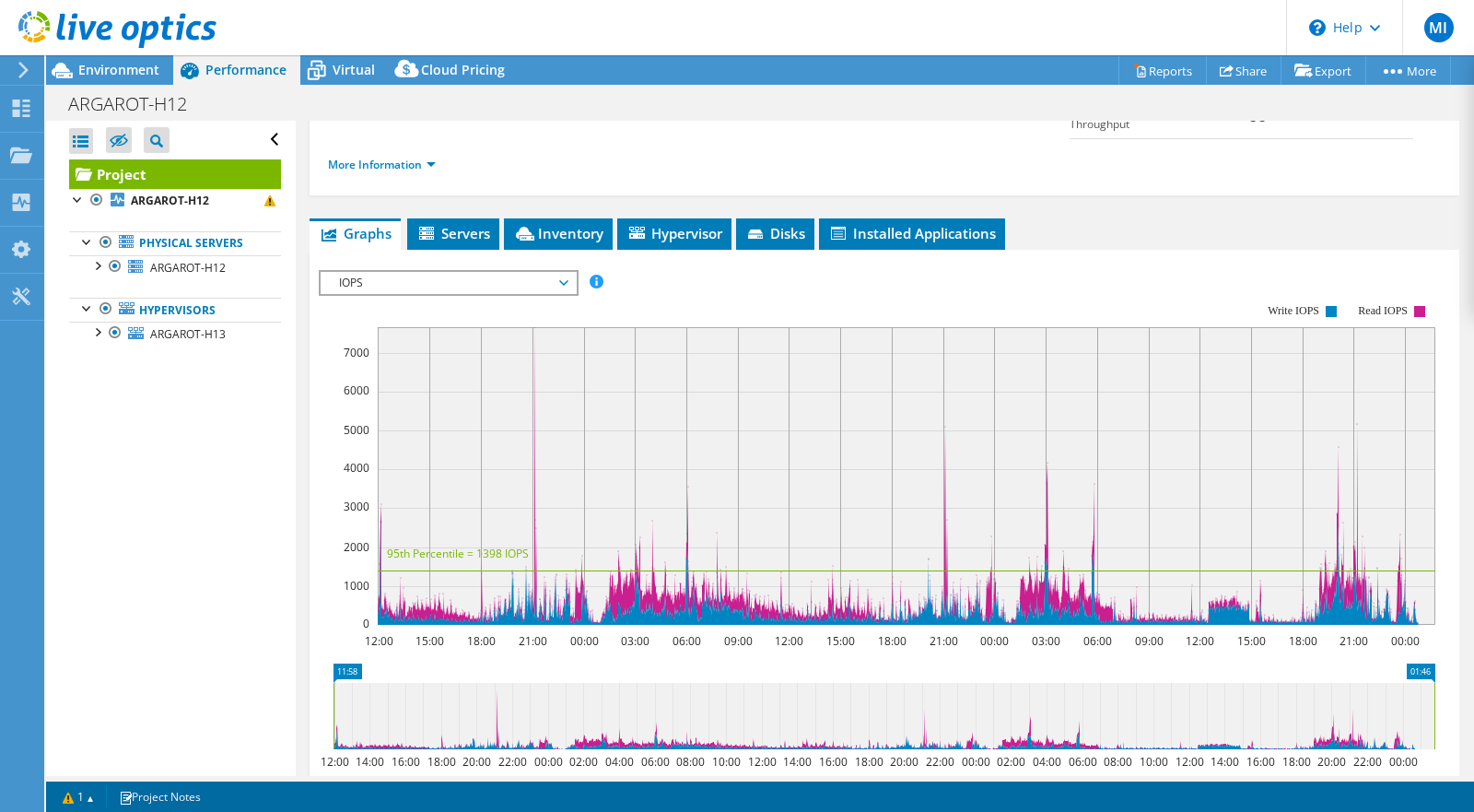
scroll to position [268, 0]
click at [560, 241] on span "Inventory" at bounding box center [558, 232] width 90 height 18
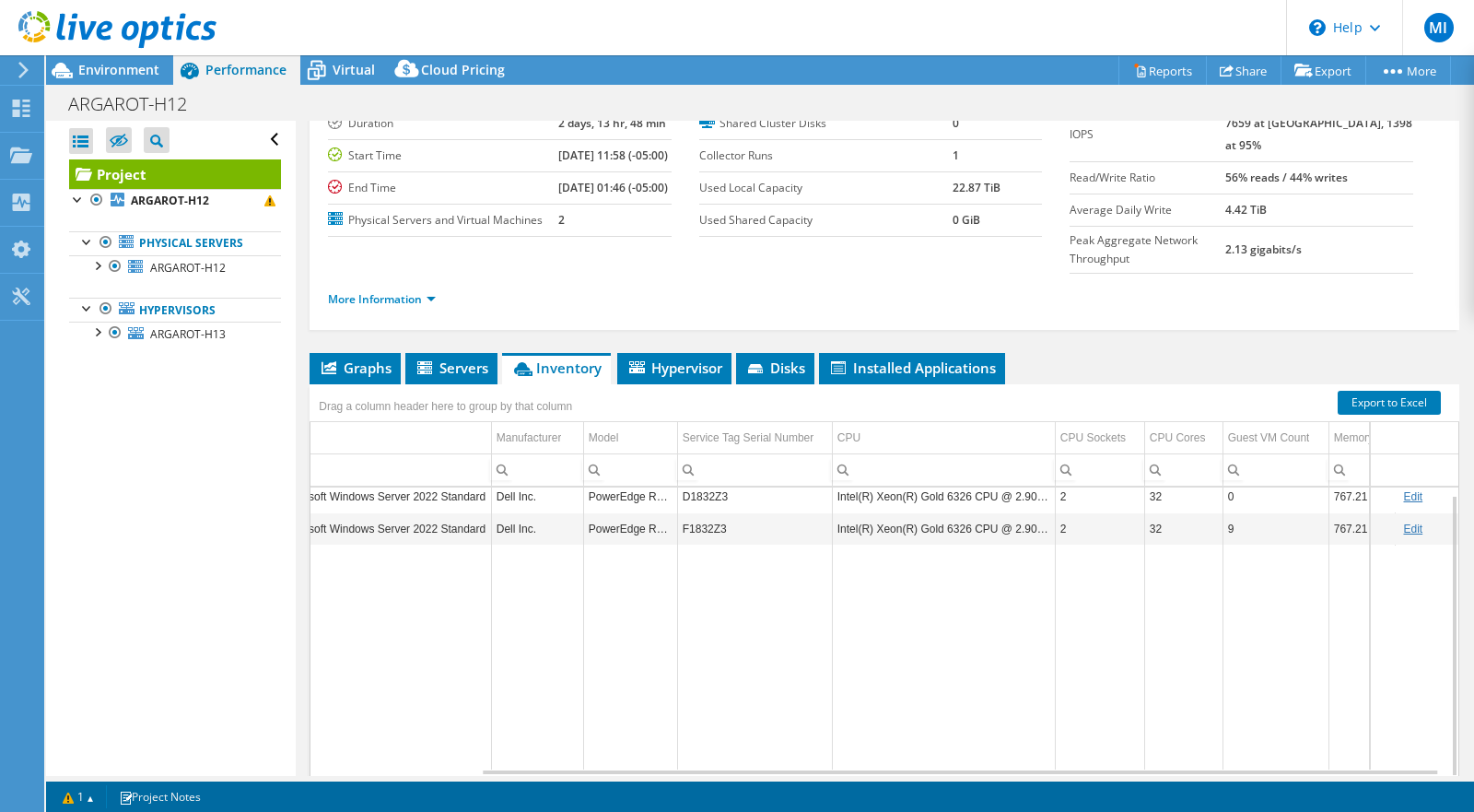
scroll to position [0, 206]
drag, startPoint x: 560, startPoint y: 244, endPoint x: 426, endPoint y: 773, distance: 545.7
click at [426, 773] on div "ARGAROT-H12 Physical Microsoft Windows Server 2022 Standard Dell Inc. PowerEdge…" at bounding box center [884, 632] width 1148 height 289
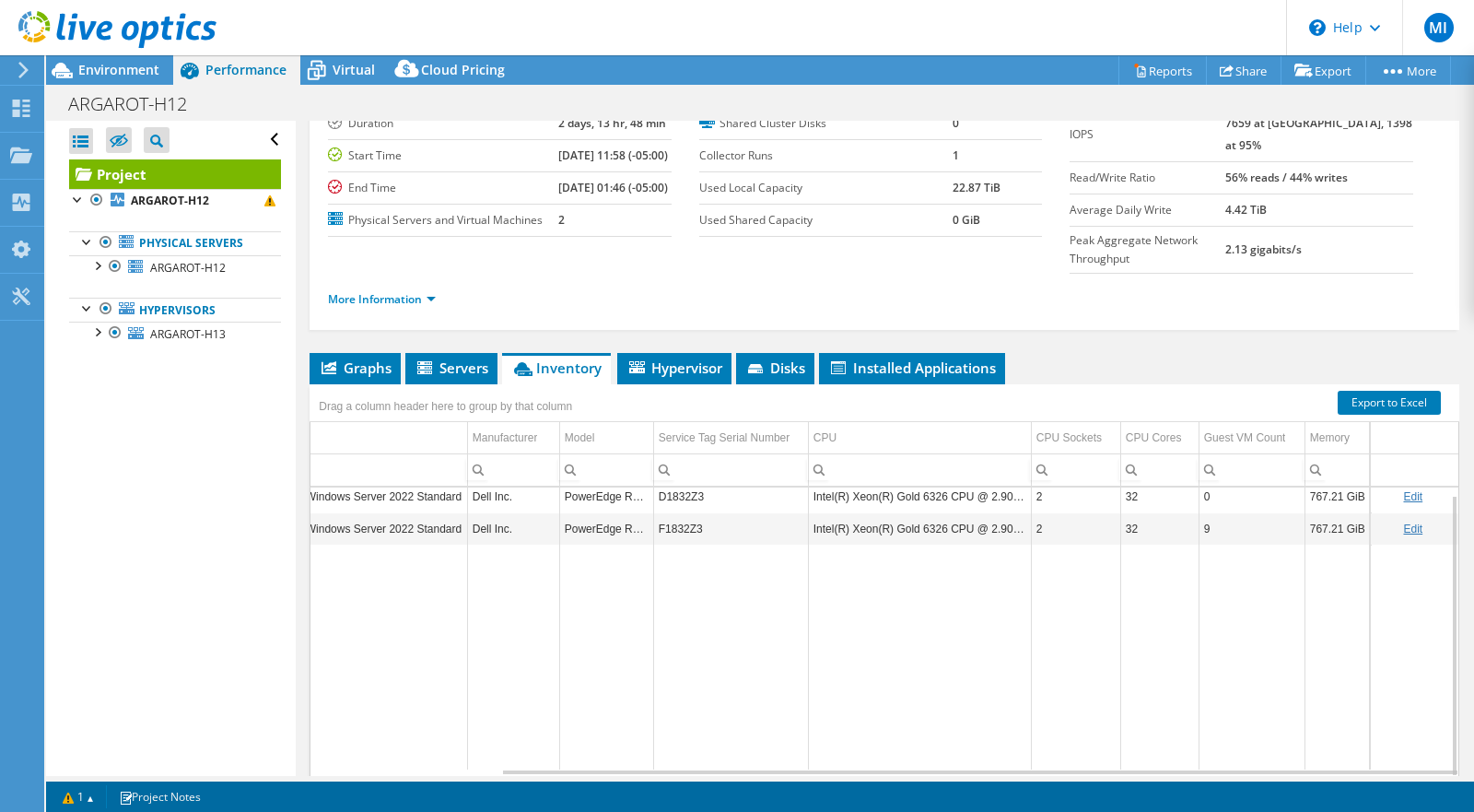
drag, startPoint x: 426, startPoint y: 773, endPoint x: 158, endPoint y: 762, distance: 268.2
drag, startPoint x: 158, startPoint y: 762, endPoint x: 640, endPoint y: 655, distance: 493.7
click at [640, 655] on body "MI End User MANUEL IGLESIAS miglesias@imcstorage.com IMC Storage My Profile Log…" at bounding box center [737, 406] width 1474 height 812
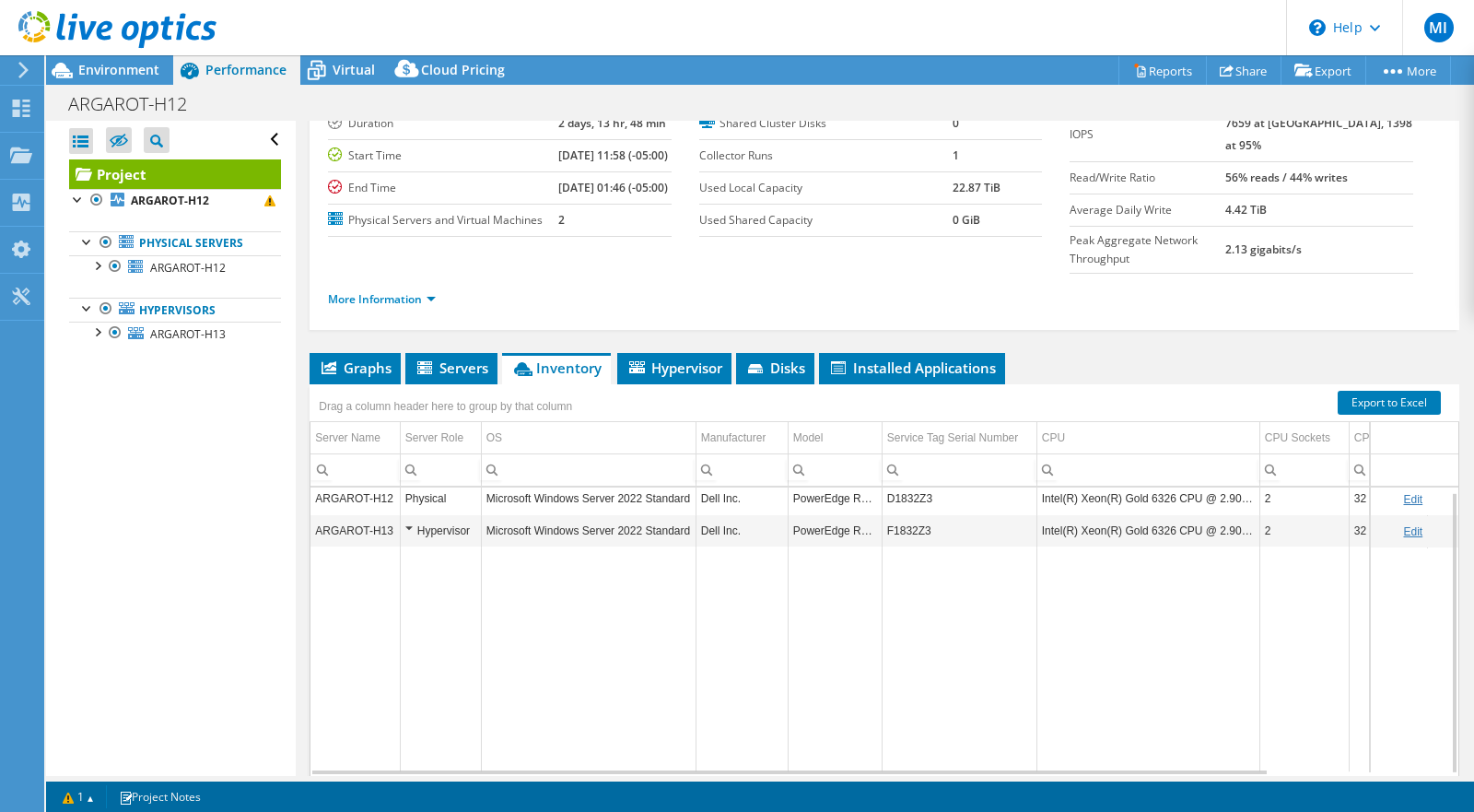
drag, startPoint x: 640, startPoint y: 655, endPoint x: 1010, endPoint y: 658, distance: 370.0
click at [1007, 659] on body "MI End User MANUEL IGLESIAS miglesias@imcstorage.com IMC Storage My Profile Log…" at bounding box center [737, 406] width 1474 height 812
click at [407, 546] on div "Hypervisor" at bounding box center [438, 534] width 71 height 22
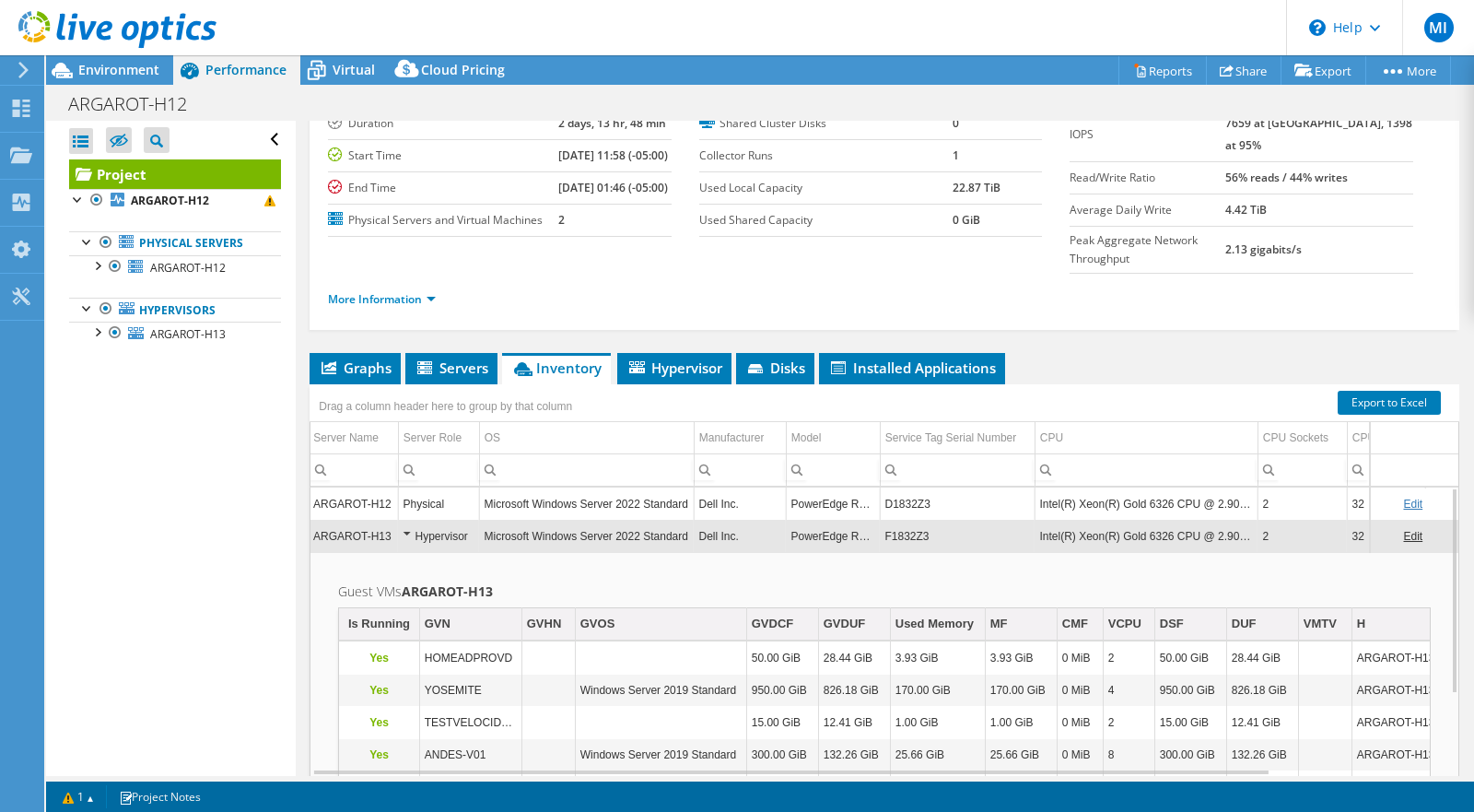
drag, startPoint x: 1010, startPoint y: 658, endPoint x: 661, endPoint y: 605, distance: 353.0
click at [662, 605] on td "Guest VMs ARGAROT-H13 Is Running GVN GVHN GVOS GVDCF GVDUF Used Memory MF CMF V…" at bounding box center [884, 757] width 1148 height 410
click at [106, 74] on span "Environment" at bounding box center [119, 70] width 81 height 17
